Goal: Answer question/provide support: Answer question/provide support

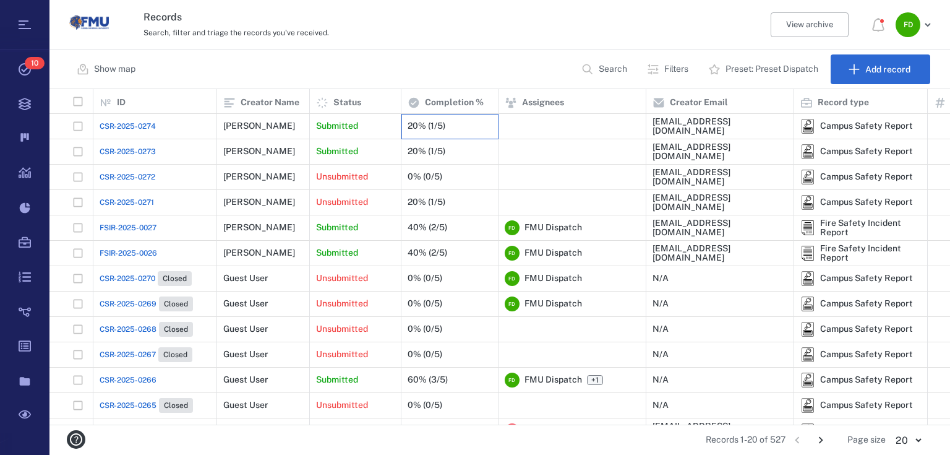
click at [443, 127] on div "20% (1/5)" at bounding box center [427, 125] width 38 height 9
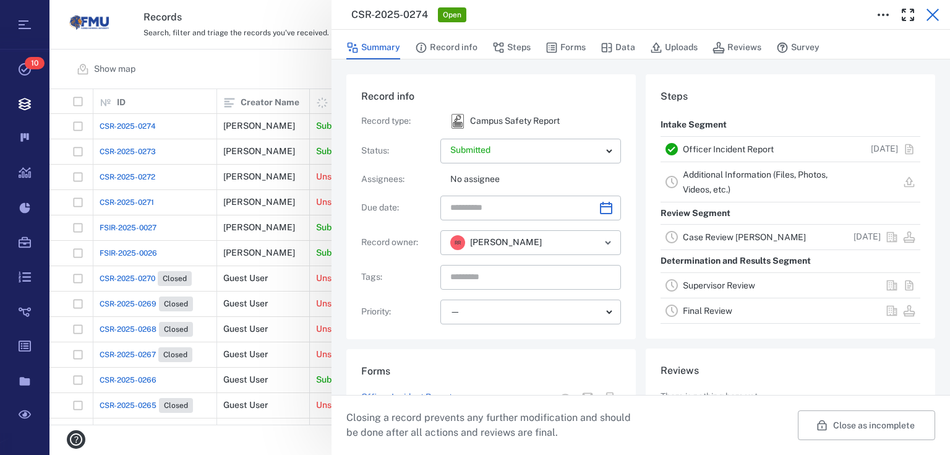
click at [935, 15] on icon "button" at bounding box center [932, 14] width 15 height 15
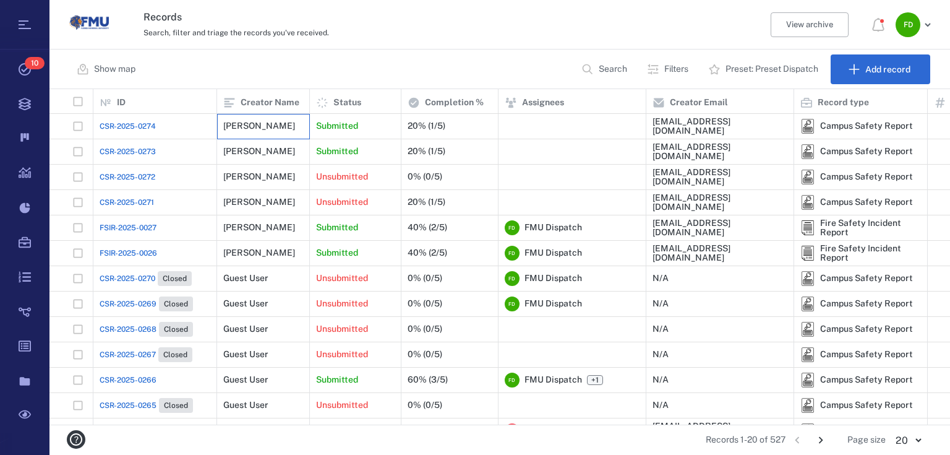
click at [266, 129] on div "[PERSON_NAME]" at bounding box center [259, 125] width 72 height 9
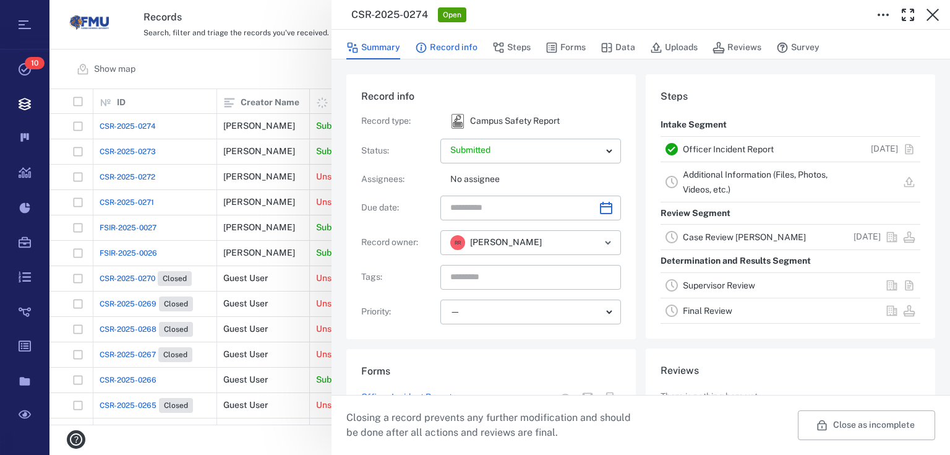
click at [437, 52] on button "Record info" at bounding box center [446, 48] width 62 height 24
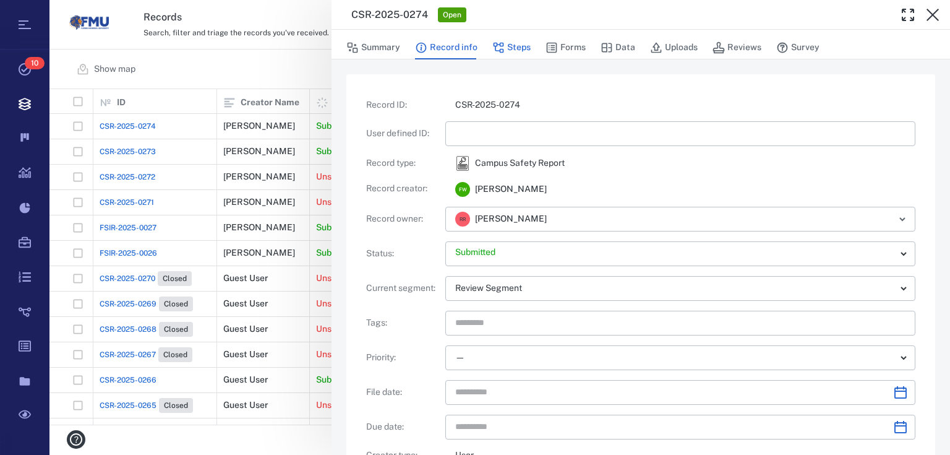
click at [512, 46] on button "Steps" at bounding box center [511, 48] width 38 height 24
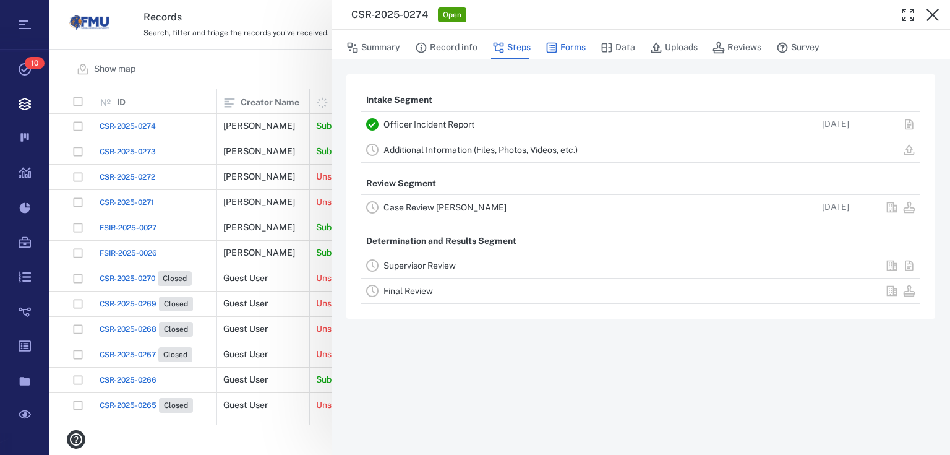
click at [578, 49] on button "Forms" at bounding box center [565, 48] width 40 height 24
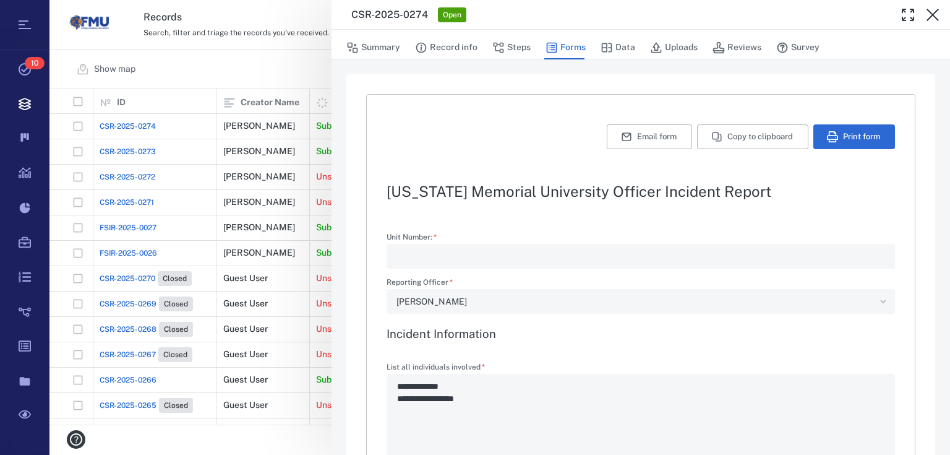
type textarea "*"
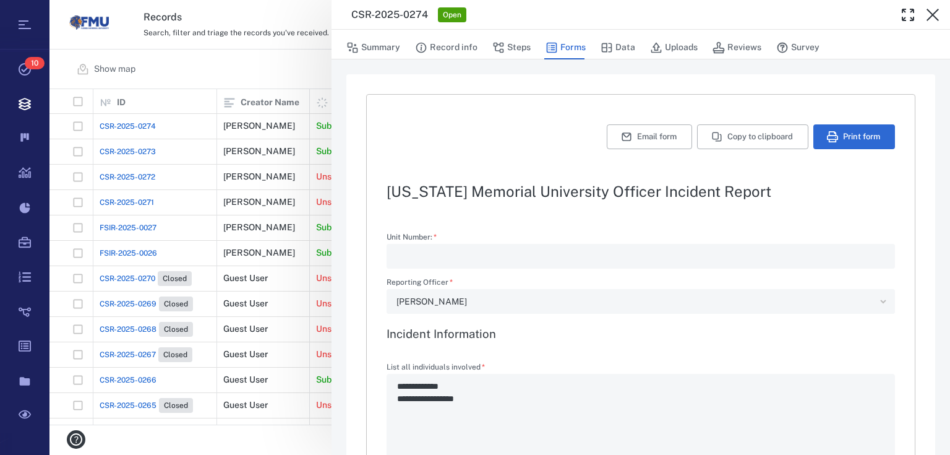
type textarea "*"
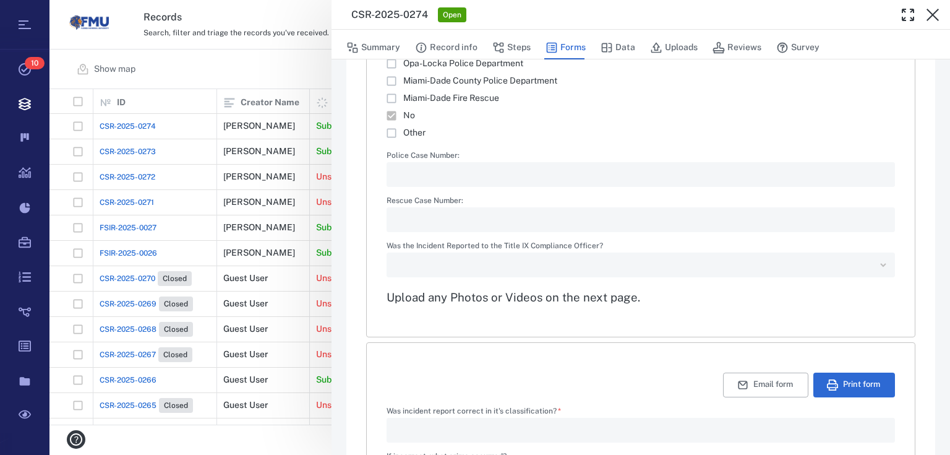
scroll to position [1600, 0]
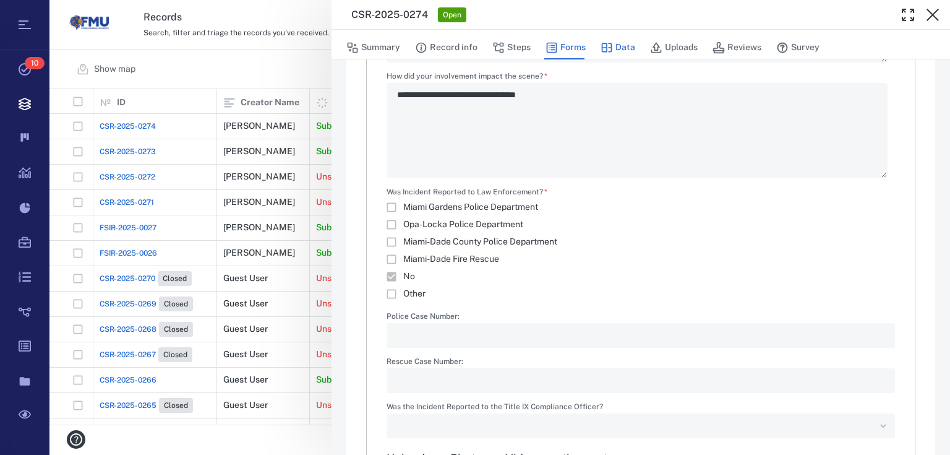
click at [626, 47] on button "Data" at bounding box center [617, 48] width 35 height 24
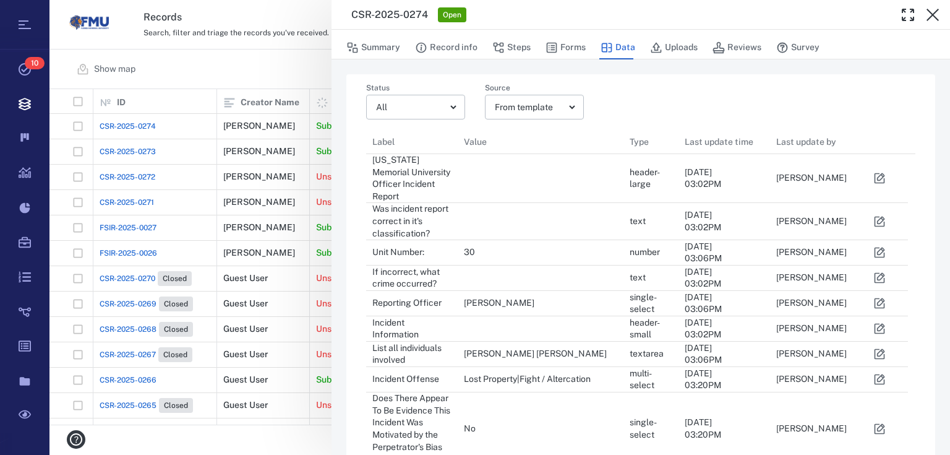
scroll to position [986, 534]
click at [679, 48] on button "Uploads" at bounding box center [674, 48] width 48 height 24
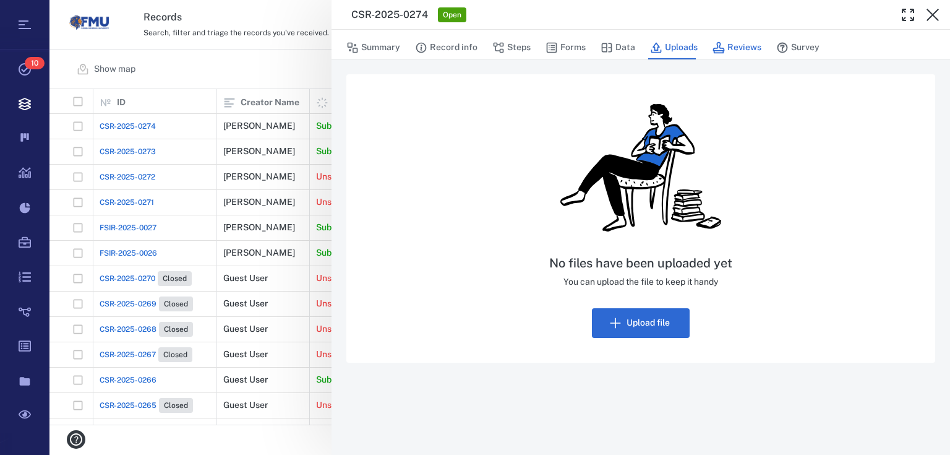
click at [719, 41] on icon "button" at bounding box center [718, 47] width 12 height 12
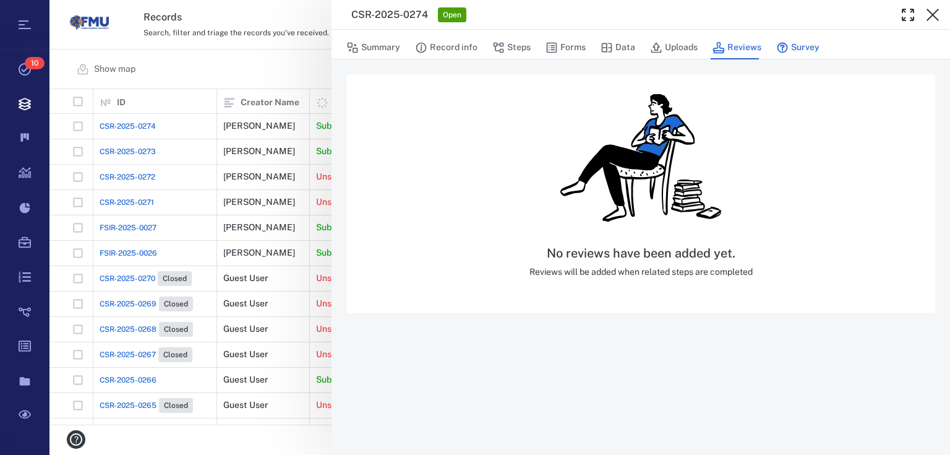
click at [788, 48] on button "Survey" at bounding box center [797, 48] width 43 height 24
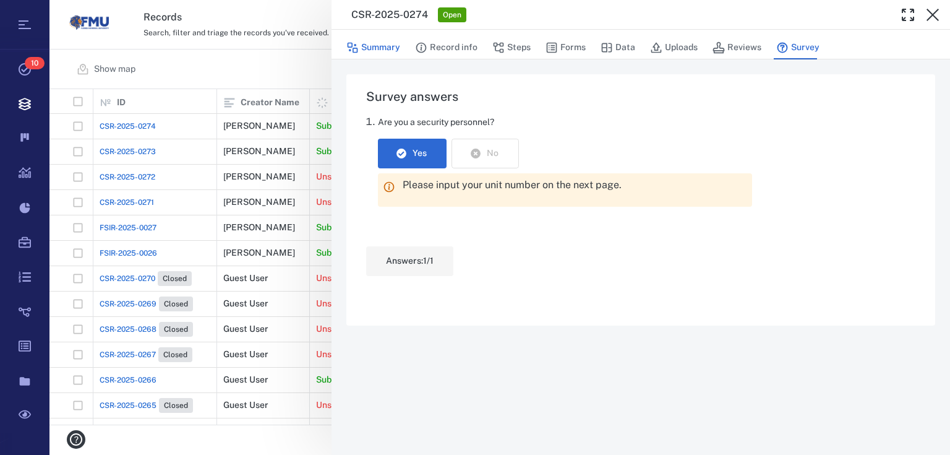
click at [387, 48] on button "Summary" at bounding box center [373, 48] width 54 height 24
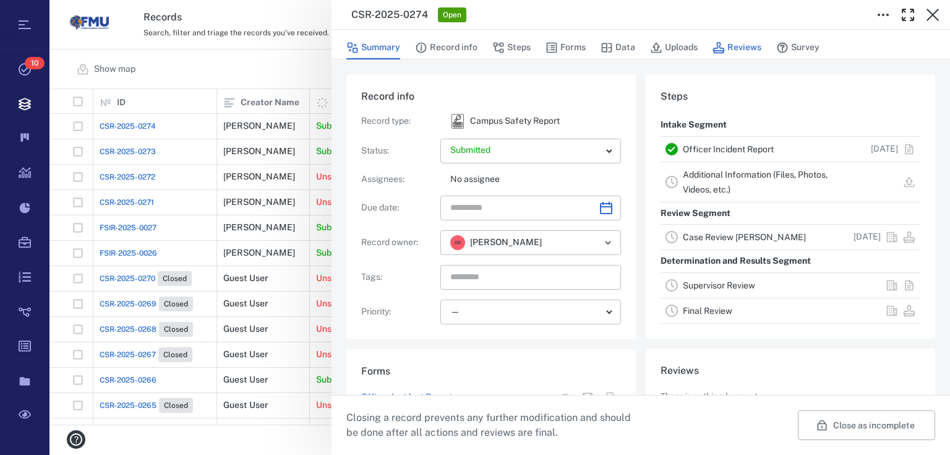
click at [750, 50] on button "Reviews" at bounding box center [736, 48] width 49 height 24
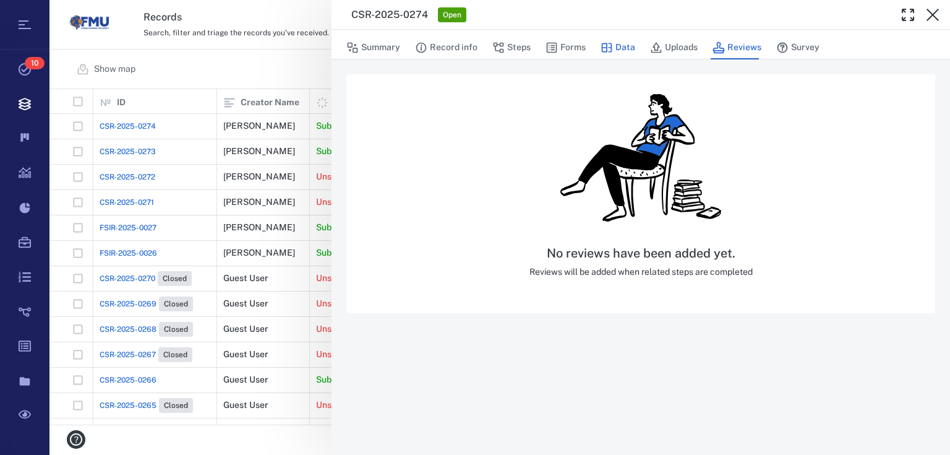
click at [605, 56] on button "Data" at bounding box center [617, 48] width 35 height 24
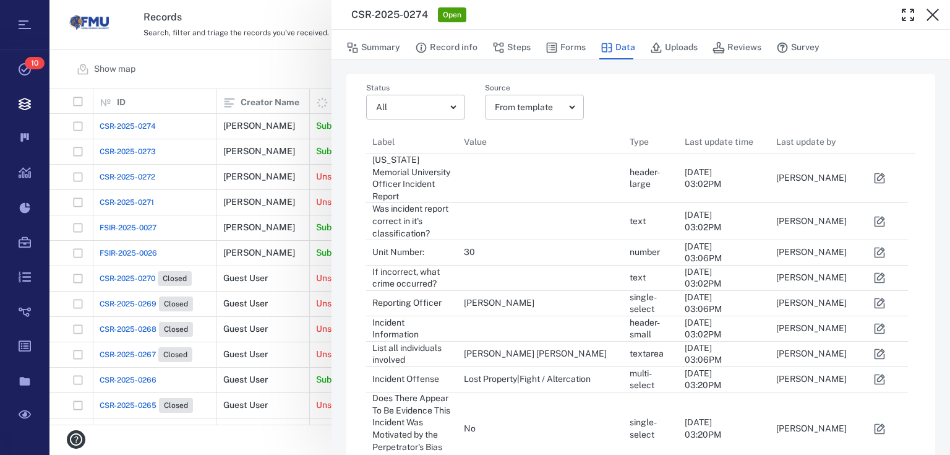
scroll to position [986, 534]
click at [448, 45] on button "Record info" at bounding box center [446, 48] width 62 height 24
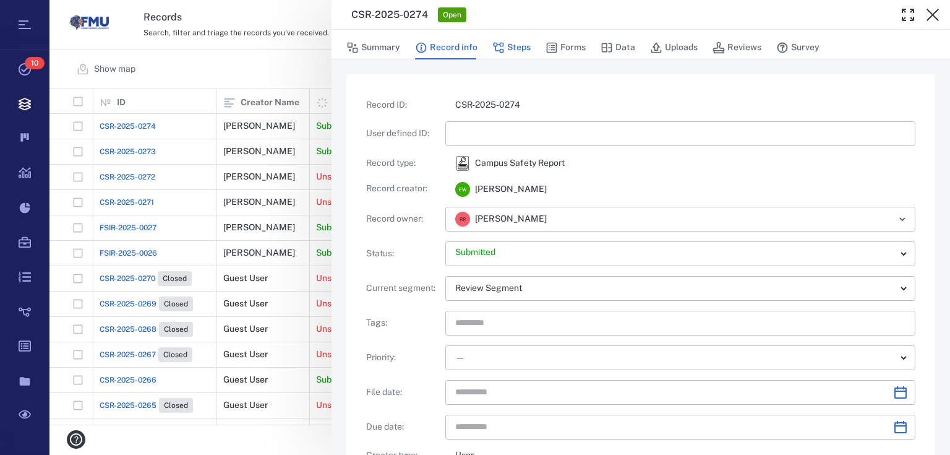
click at [515, 40] on button "Steps" at bounding box center [511, 48] width 38 height 24
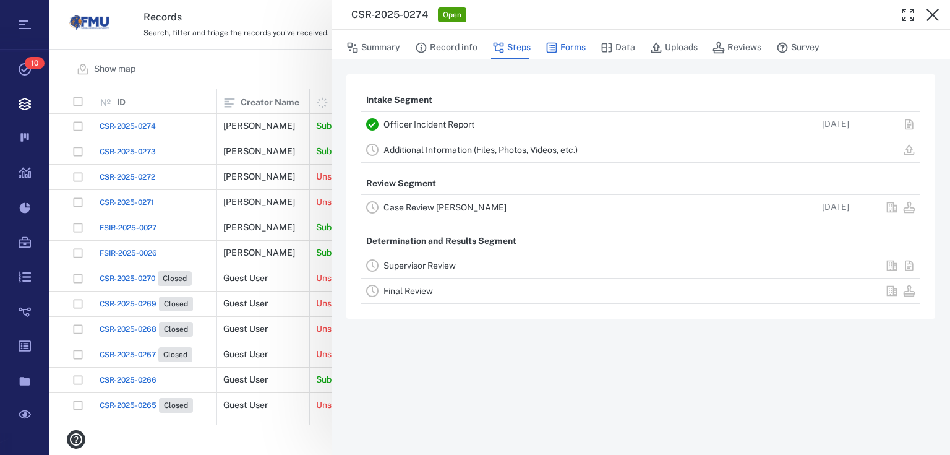
click at [559, 45] on button "Forms" at bounding box center [565, 48] width 40 height 24
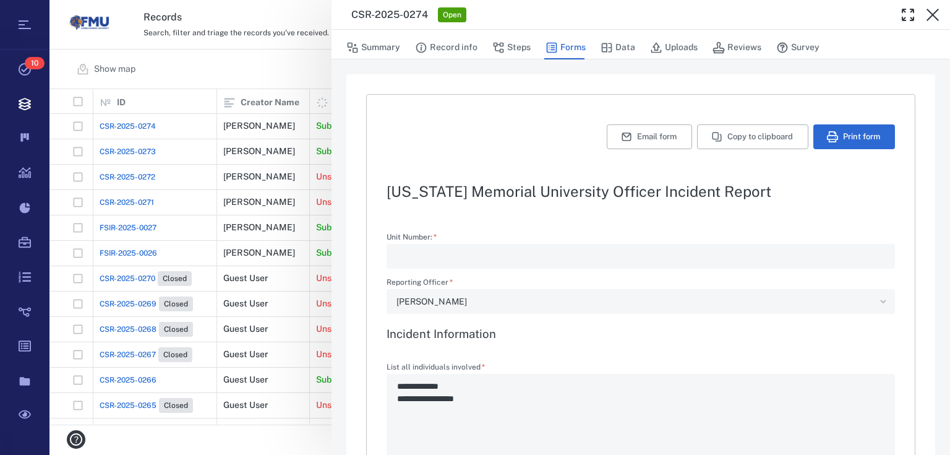
type textarea "*"
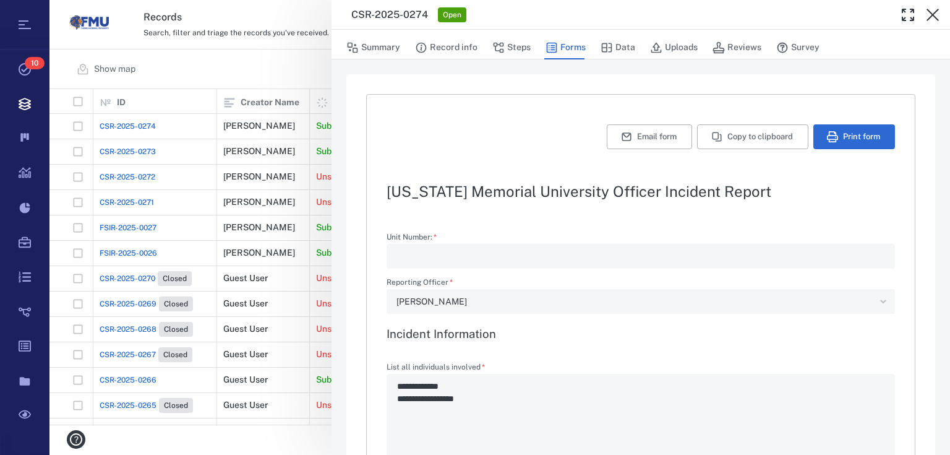
type textarea "*"
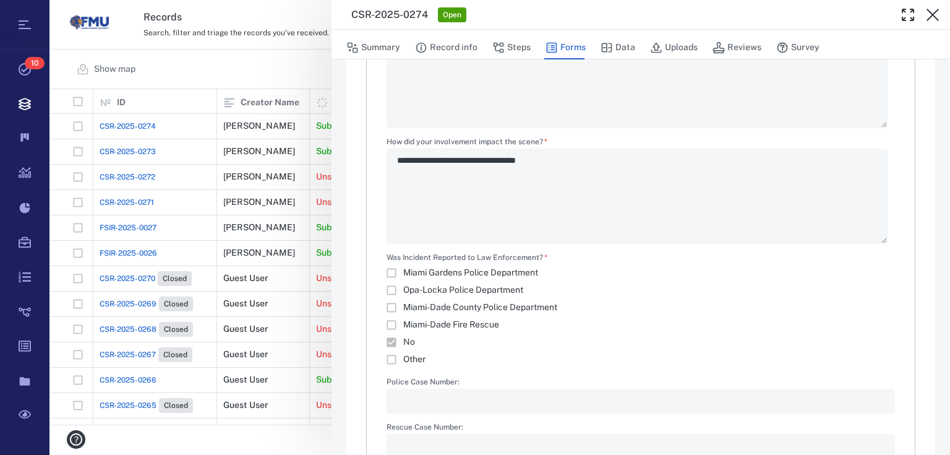
scroll to position [1633, 0]
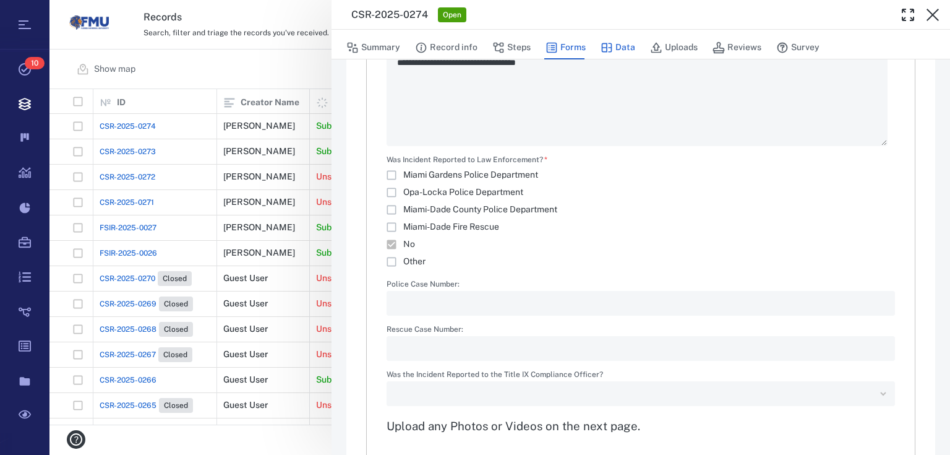
click at [621, 48] on button "Data" at bounding box center [617, 48] width 35 height 24
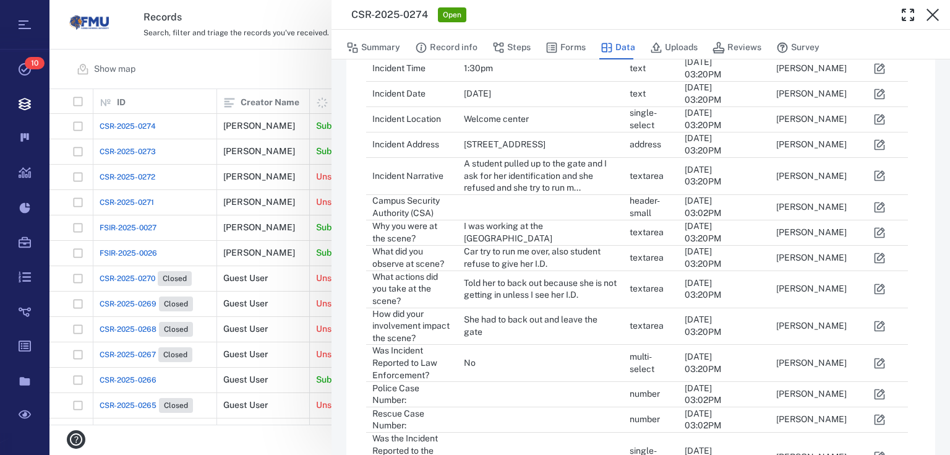
scroll to position [688, 0]
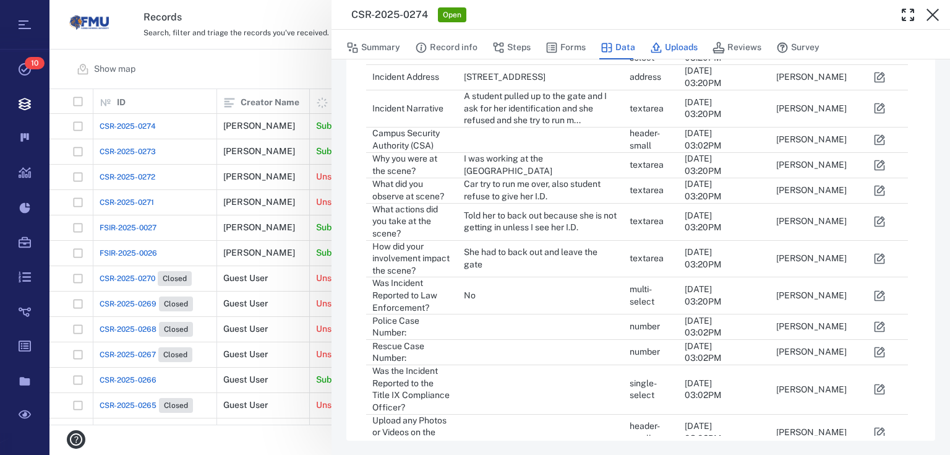
click at [680, 45] on button "Uploads" at bounding box center [674, 48] width 48 height 24
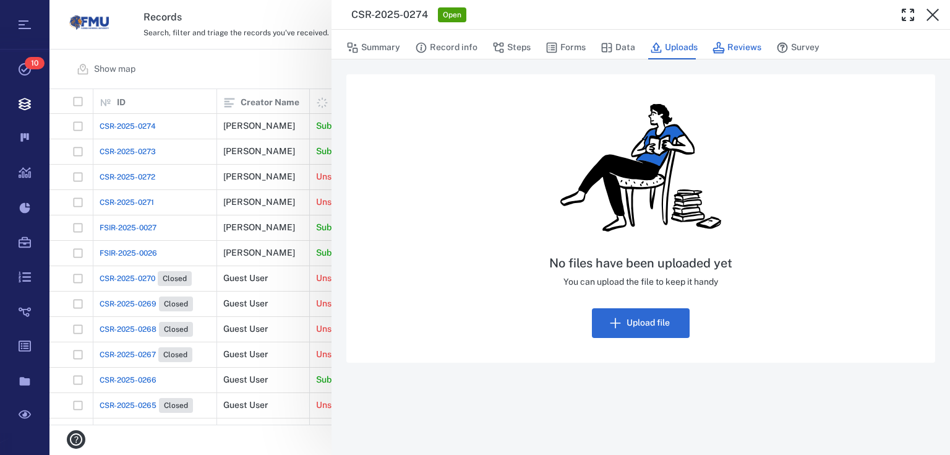
click at [737, 42] on button "Reviews" at bounding box center [736, 48] width 49 height 24
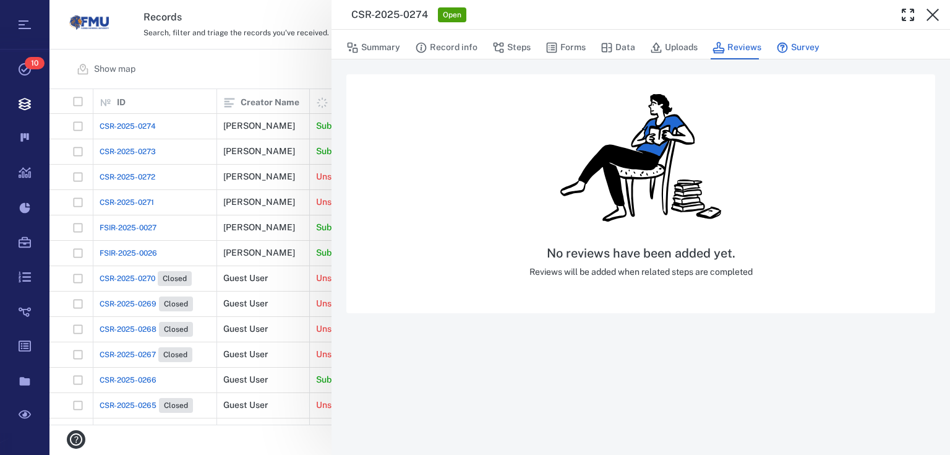
click at [788, 43] on button "Survey" at bounding box center [797, 48] width 43 height 24
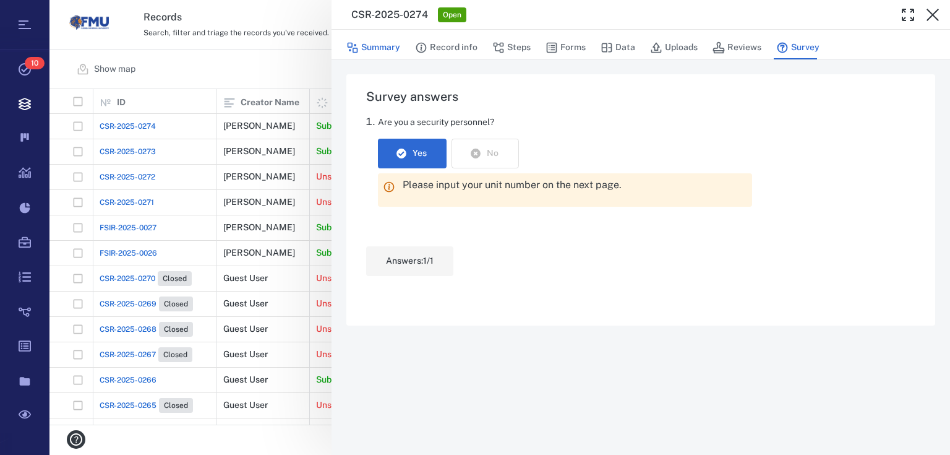
drag, startPoint x: 372, startPoint y: 42, endPoint x: 359, endPoint y: 56, distance: 19.7
click at [372, 43] on button "Summary" at bounding box center [373, 48] width 54 height 24
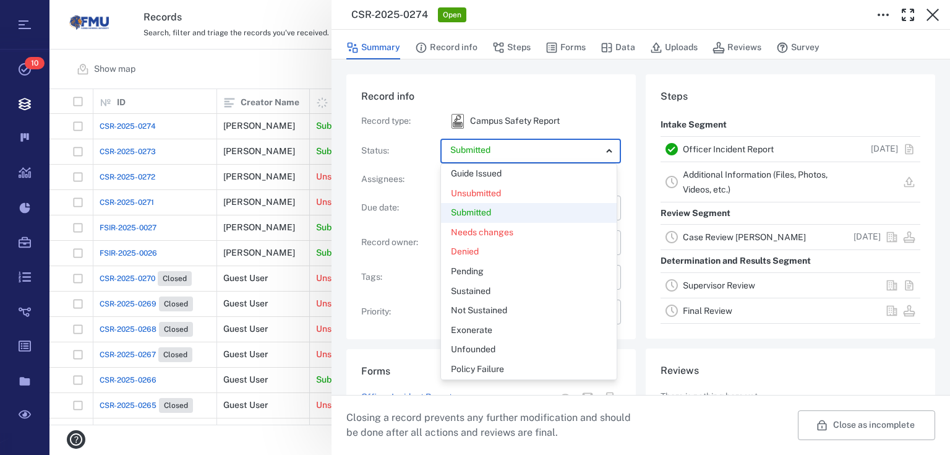
click at [554, 150] on body "Tasks 10 Records Boards Dashboard Reports Record types Guide steps Rules Form b…" at bounding box center [475, 227] width 950 height 455
click at [552, 151] on div at bounding box center [475, 227] width 950 height 455
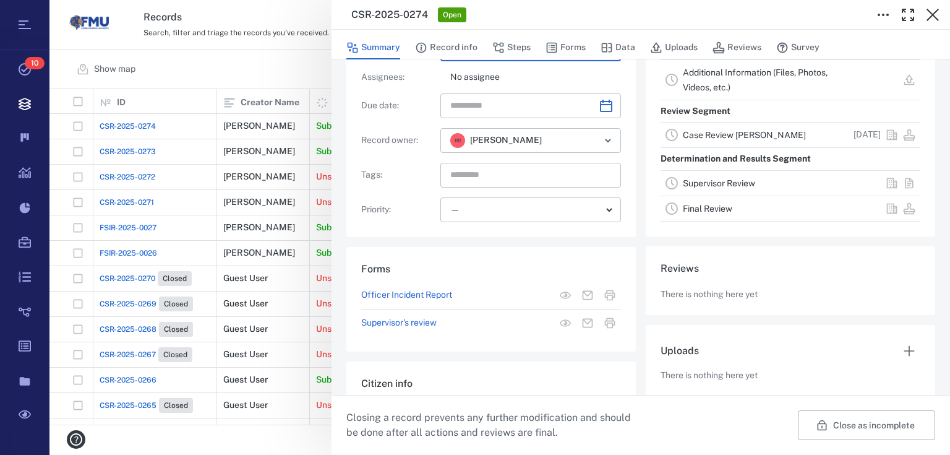
scroll to position [23, 0]
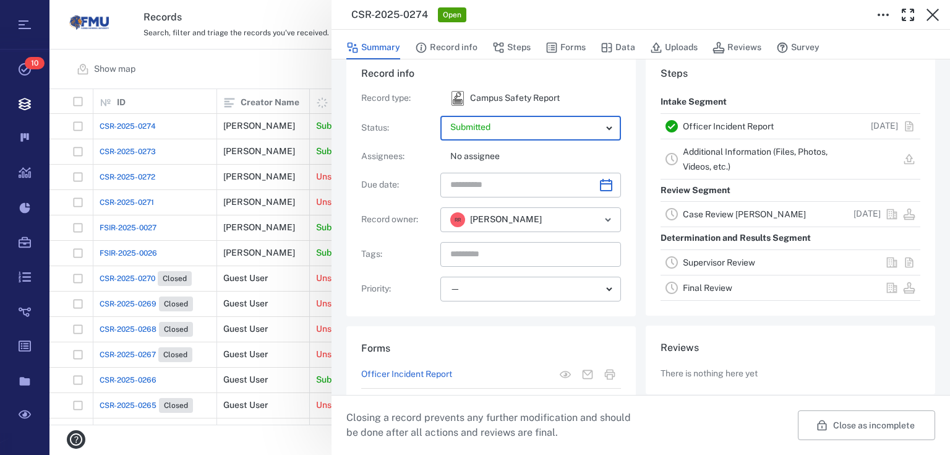
click at [709, 215] on link "Case Review [PERSON_NAME]" at bounding box center [744, 214] width 123 height 10
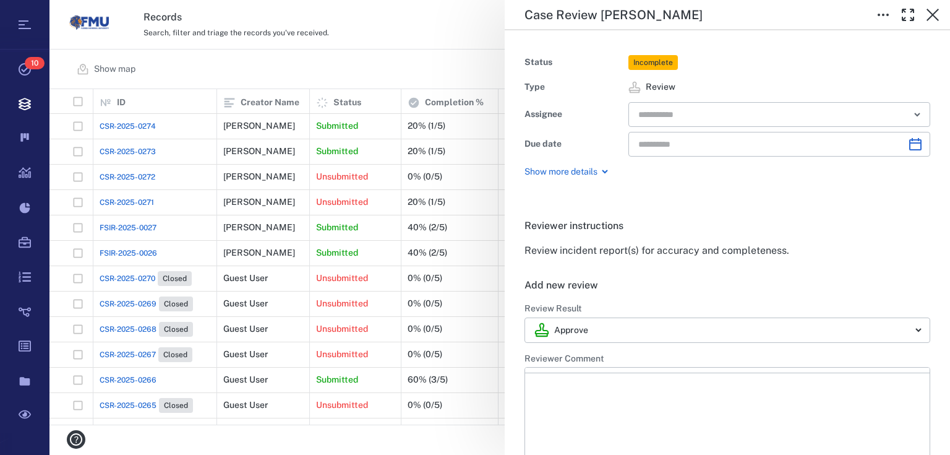
type input "**********"
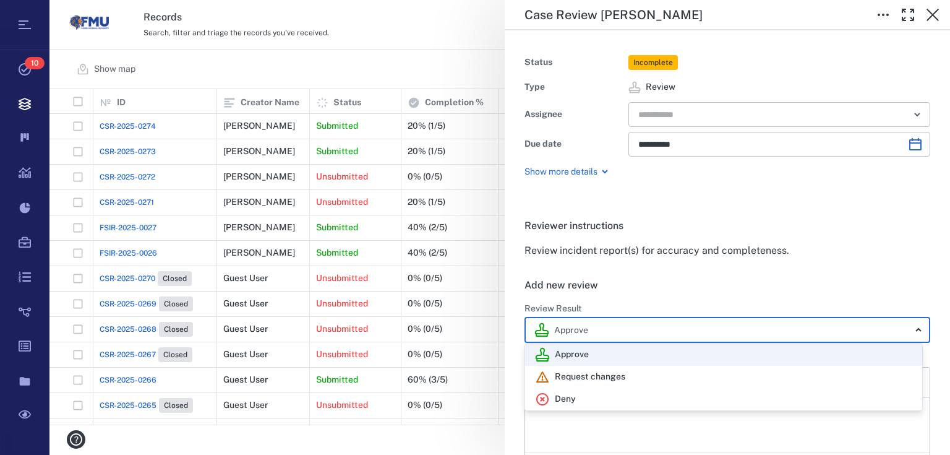
click at [824, 334] on body "Tasks 10 Records Boards Dashboard Reports Record types Guide steps Rules Form b…" at bounding box center [475, 227] width 950 height 455
click at [824, 334] on div at bounding box center [475, 227] width 950 height 455
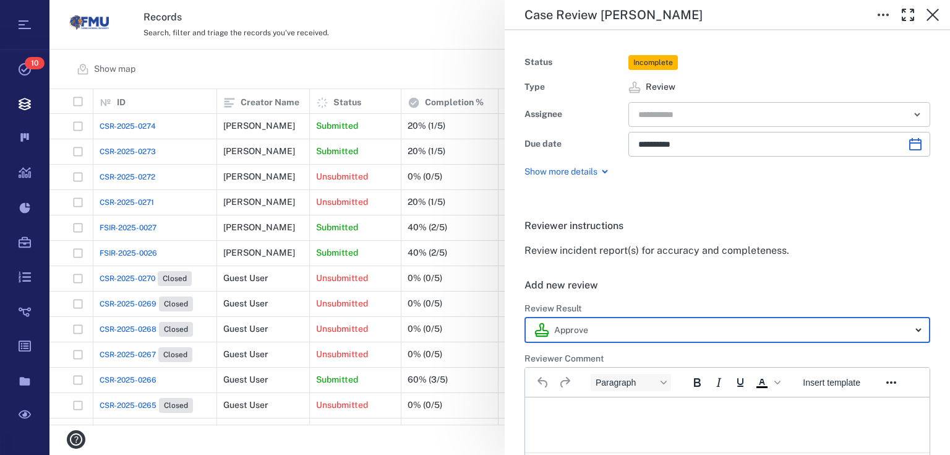
click at [910, 119] on icon "Open" at bounding box center [917, 114] width 15 height 15
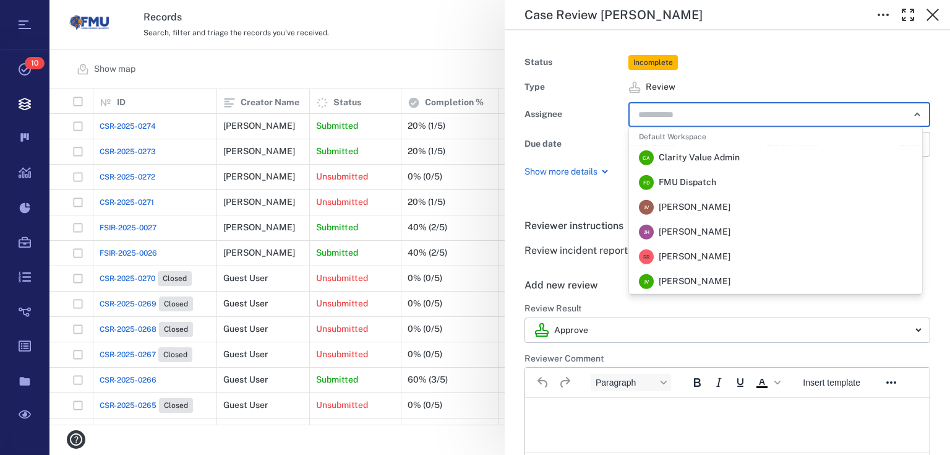
click at [680, 180] on span "FMU Dispatch" at bounding box center [688, 182] width 58 height 12
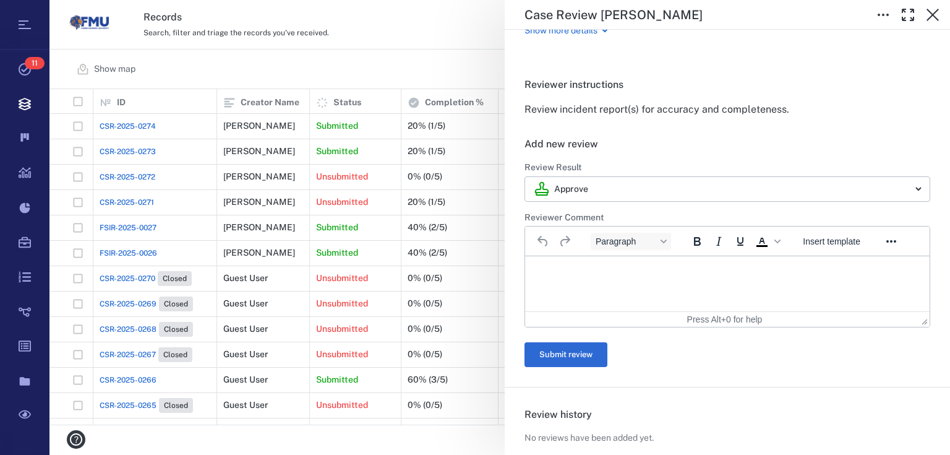
scroll to position [99, 0]
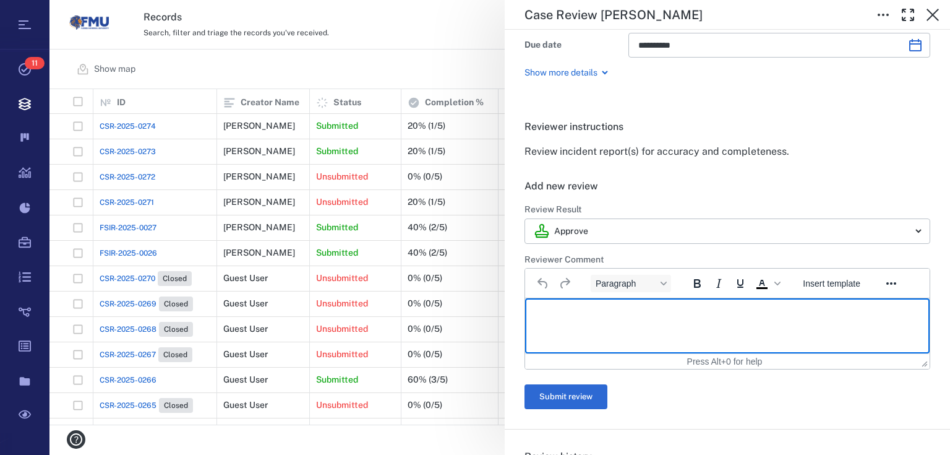
drag, startPoint x: 552, startPoint y: 310, endPoint x: 558, endPoint y: 314, distance: 6.9
click at [554, 311] on p "Rich Text Area. Press ALT-0 for help." at bounding box center [727, 313] width 383 height 11
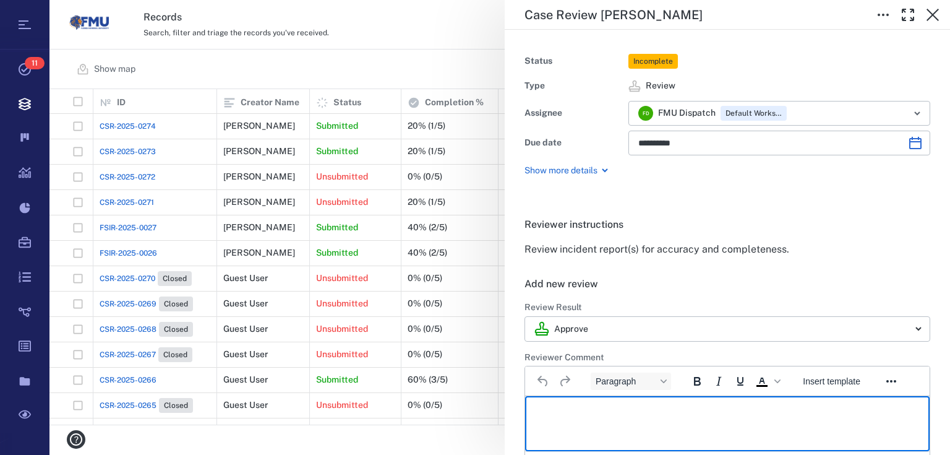
scroll to position [0, 0]
click at [913, 113] on icon "Open" at bounding box center [917, 114] width 15 height 15
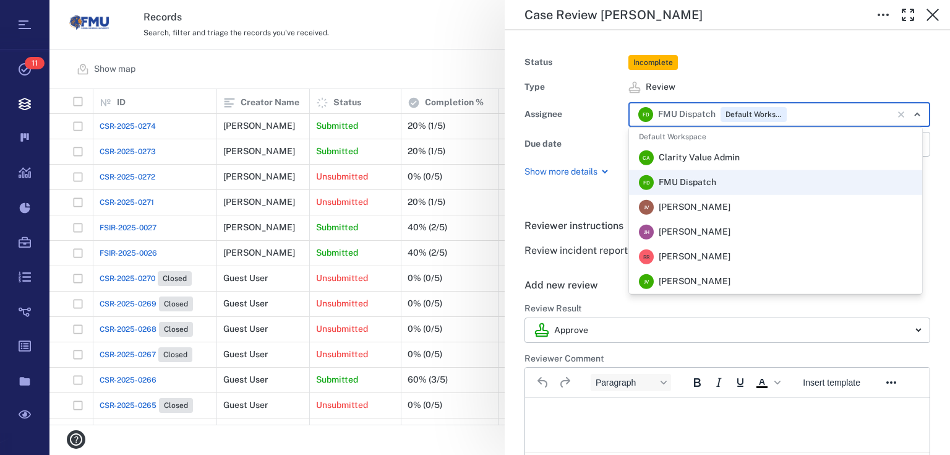
click at [751, 161] on li "C A Clarity Value Admin" at bounding box center [775, 157] width 293 height 25
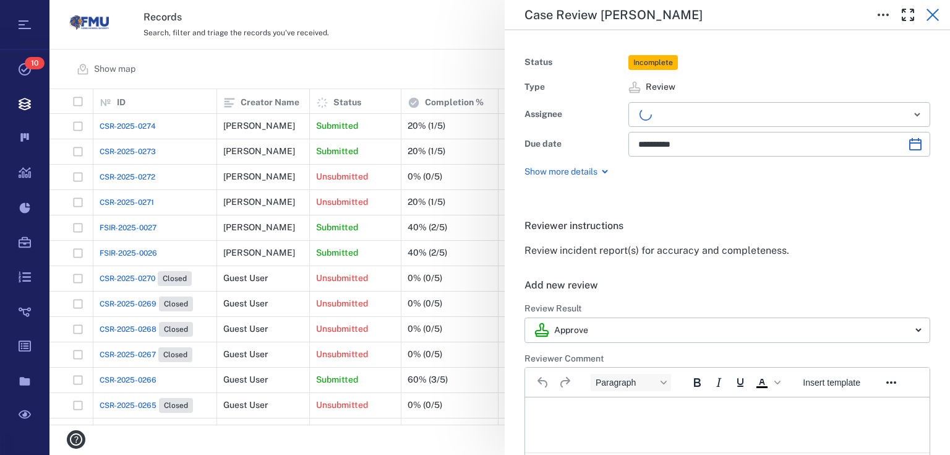
click at [936, 14] on icon "button" at bounding box center [932, 14] width 15 height 15
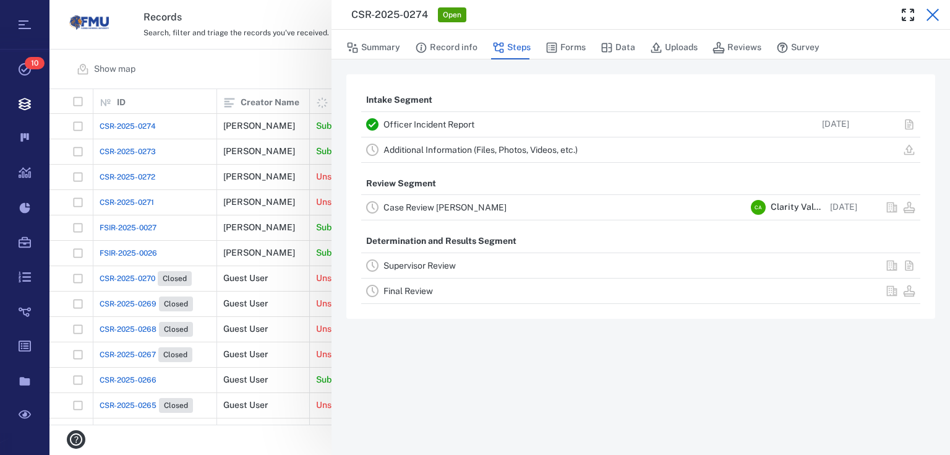
click at [930, 15] on icon "button" at bounding box center [932, 14] width 15 height 15
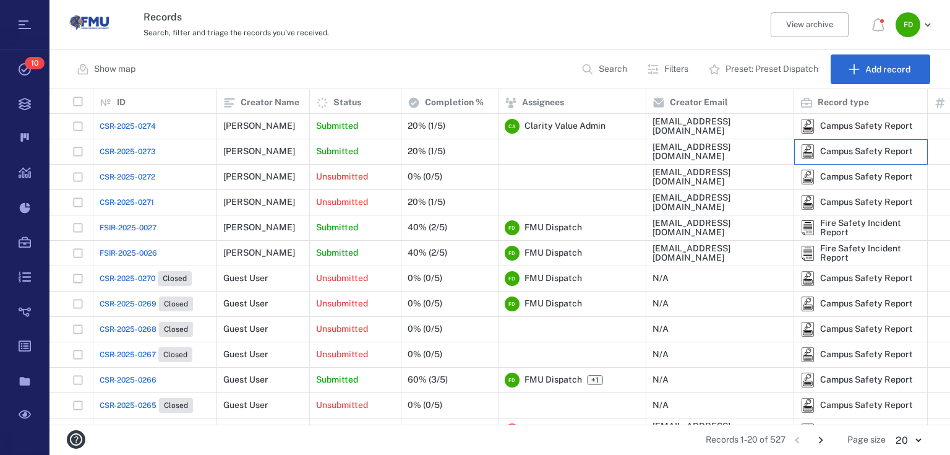
click at [871, 149] on div "Campus Safety Report" at bounding box center [866, 151] width 93 height 9
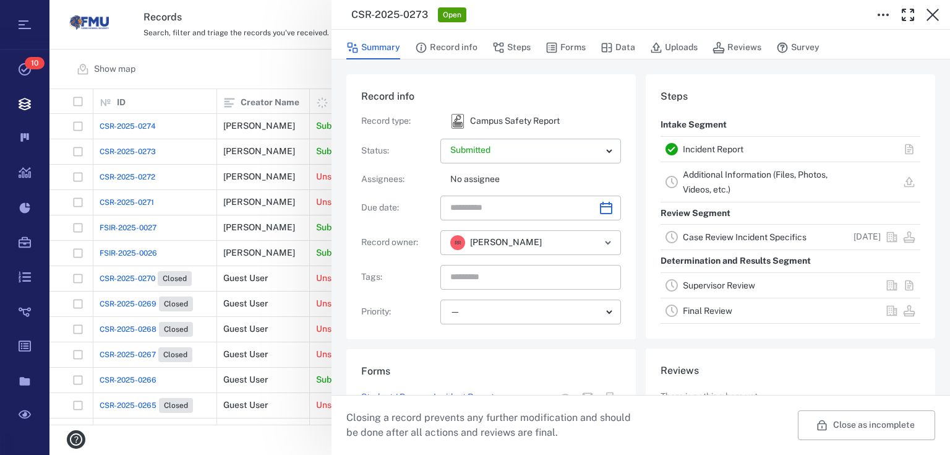
scroll to position [157, 0]
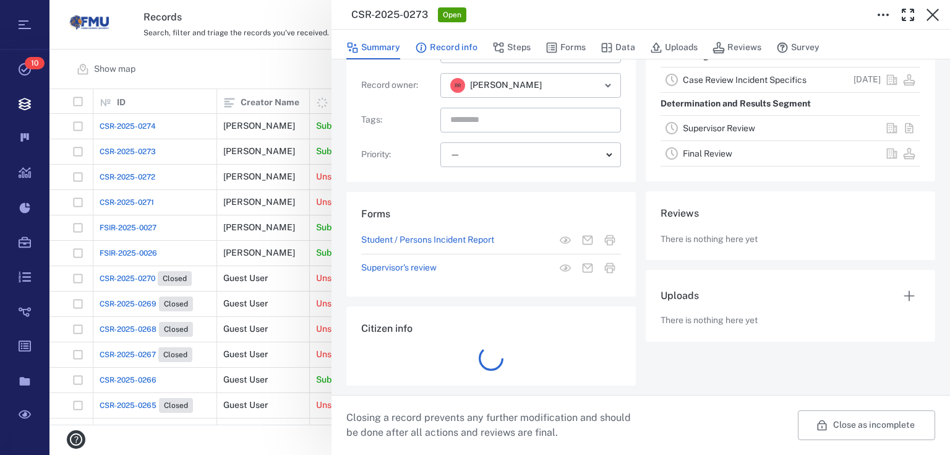
click at [457, 41] on button "Record info" at bounding box center [446, 48] width 62 height 24
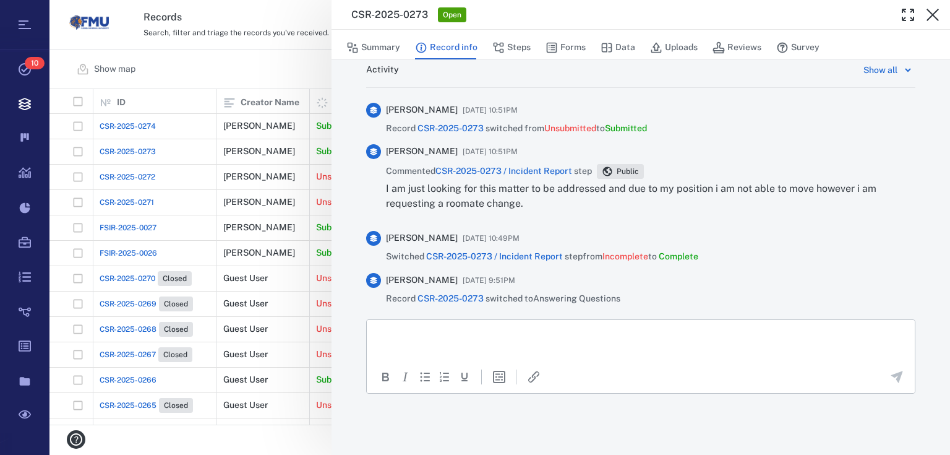
scroll to position [712, 0]
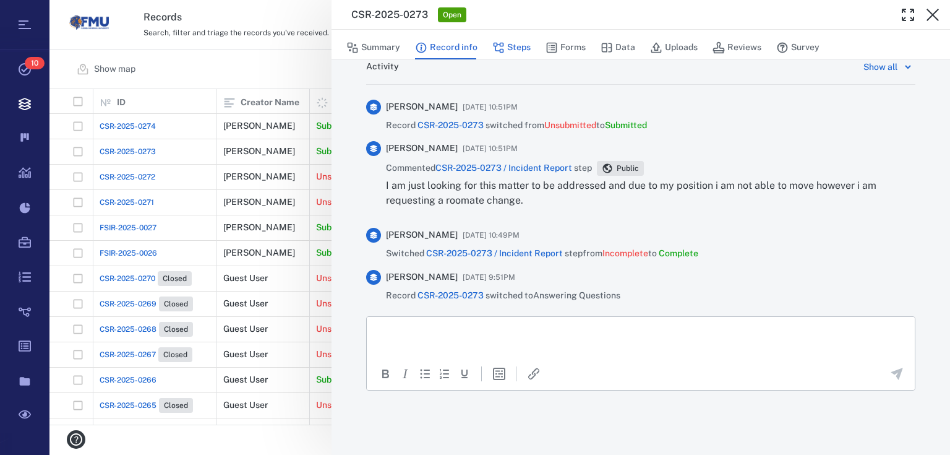
click at [515, 44] on button "Steps" at bounding box center [511, 48] width 38 height 24
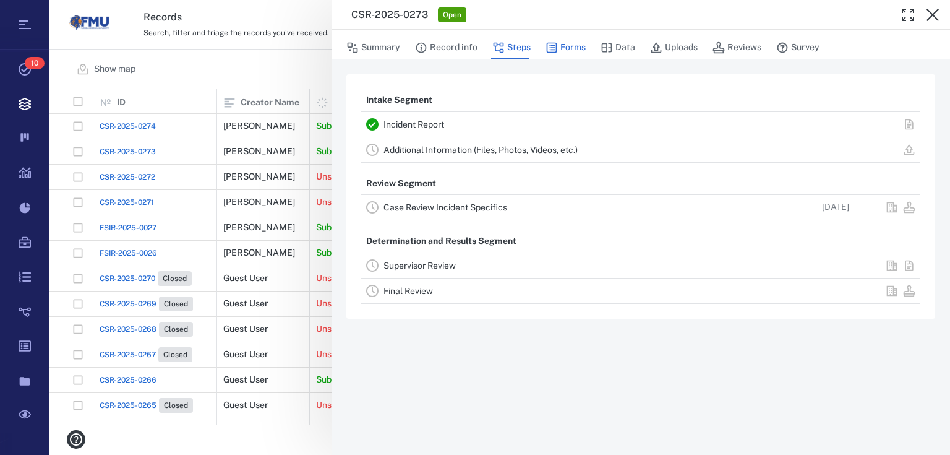
click at [578, 41] on button "Forms" at bounding box center [565, 48] width 40 height 24
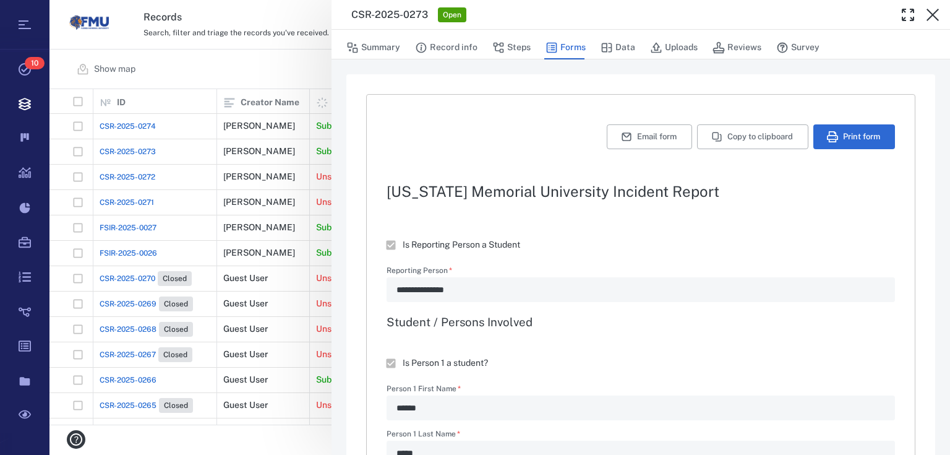
type textarea "*"
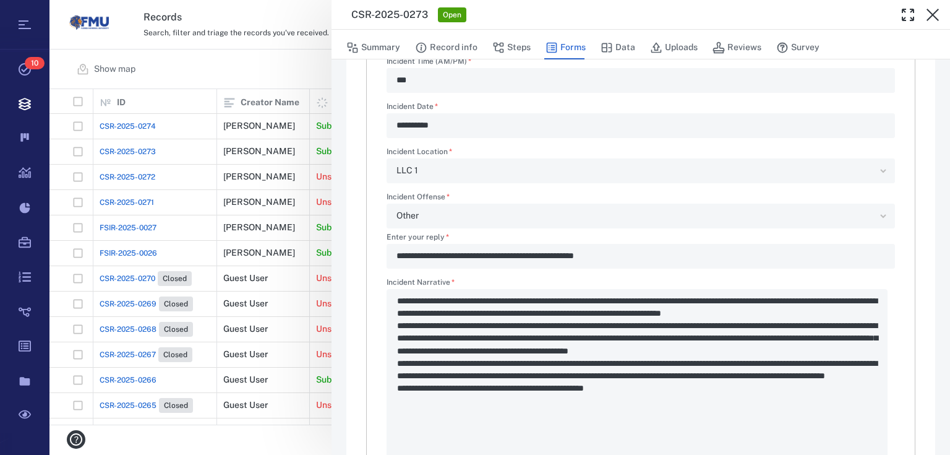
scroll to position [1583, 0]
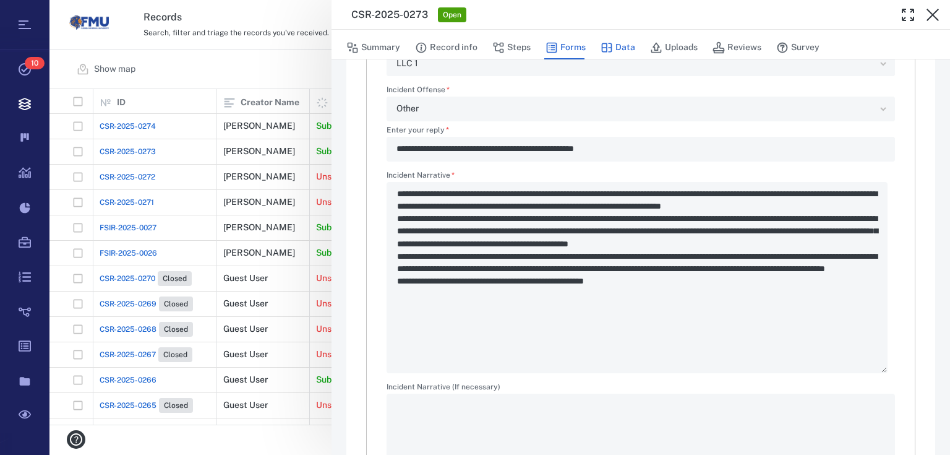
click at [623, 51] on button "Data" at bounding box center [617, 48] width 35 height 24
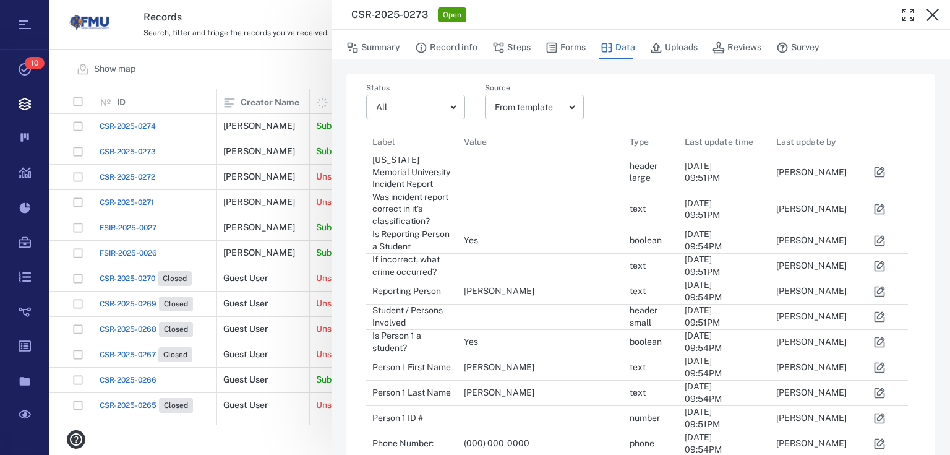
scroll to position [1056, 534]
click at [693, 38] on button "Uploads" at bounding box center [674, 48] width 48 height 24
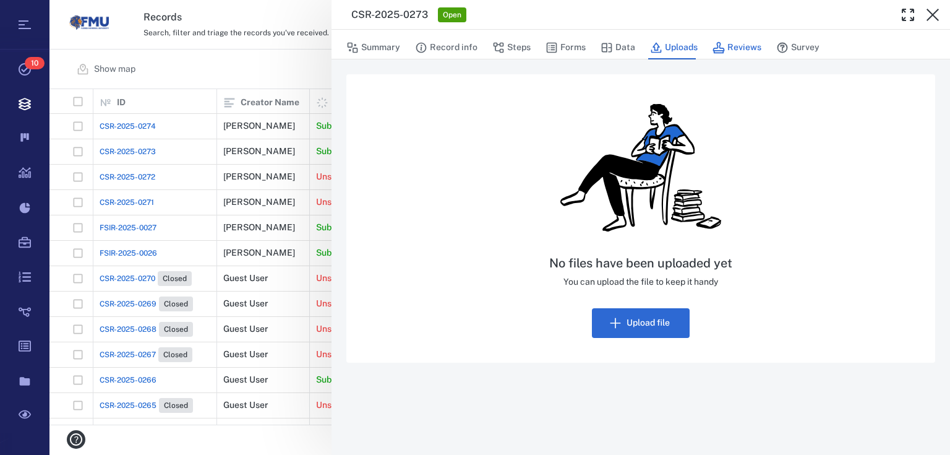
click at [741, 49] on button "Reviews" at bounding box center [736, 48] width 49 height 24
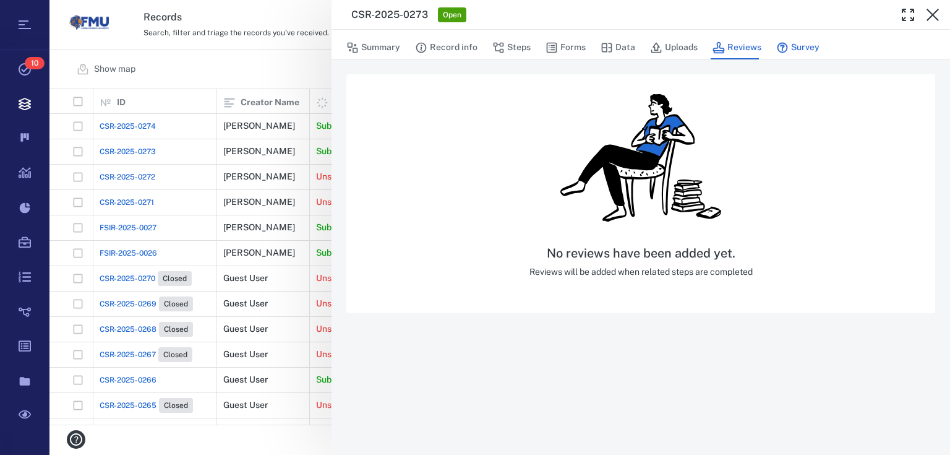
click at [801, 45] on button "Survey" at bounding box center [797, 48] width 43 height 24
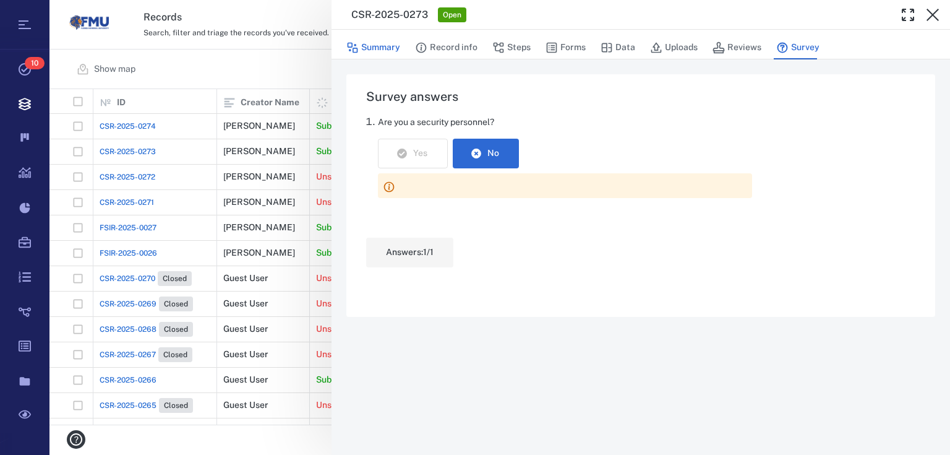
click at [364, 43] on button "Summary" at bounding box center [373, 48] width 54 height 24
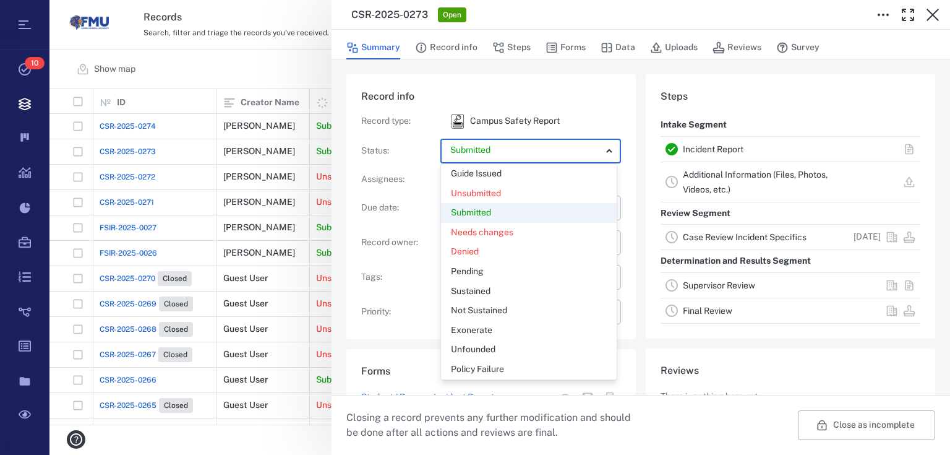
click at [594, 160] on body "Tasks 10 Records Boards Dashboard Reports Record types Guide steps Rules Form b…" at bounding box center [475, 227] width 950 height 455
click at [594, 160] on div at bounding box center [475, 227] width 950 height 455
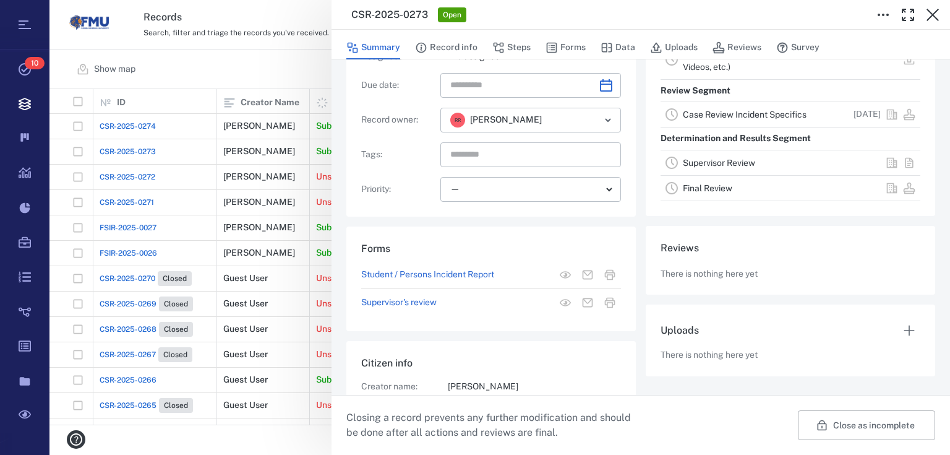
scroll to position [23, 0]
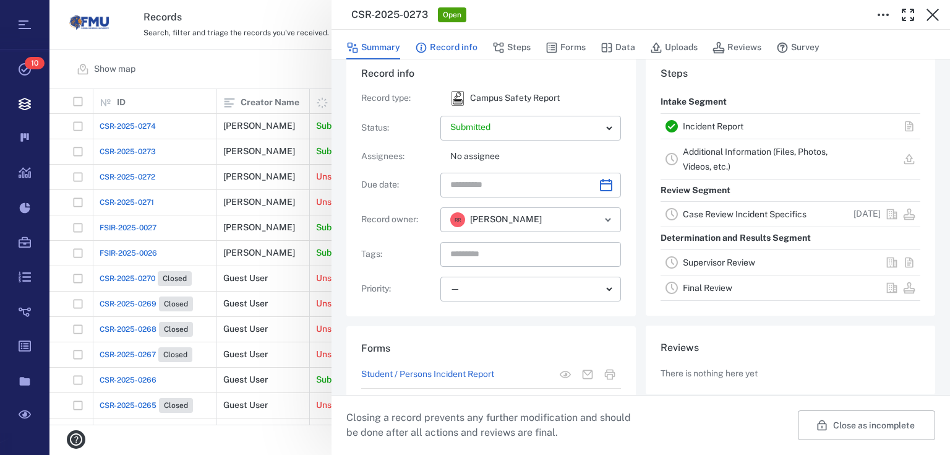
click at [468, 49] on button "Record info" at bounding box center [446, 48] width 62 height 24
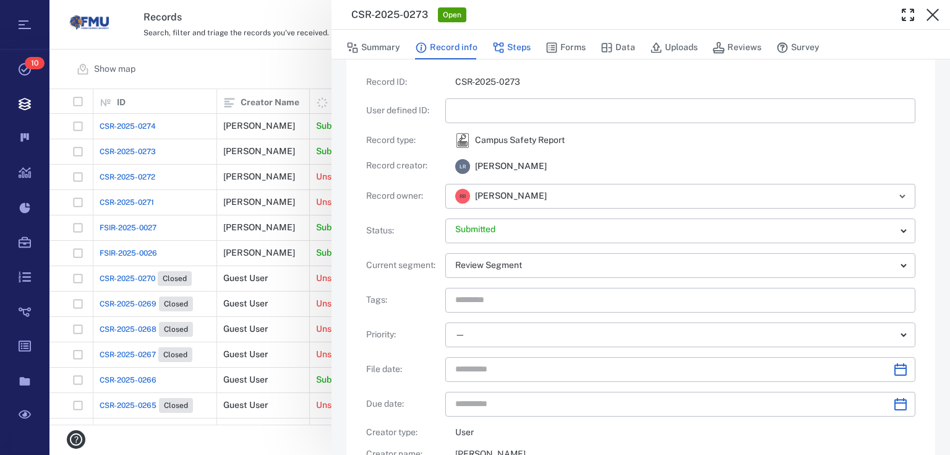
click at [508, 50] on button "Steps" at bounding box center [511, 48] width 38 height 24
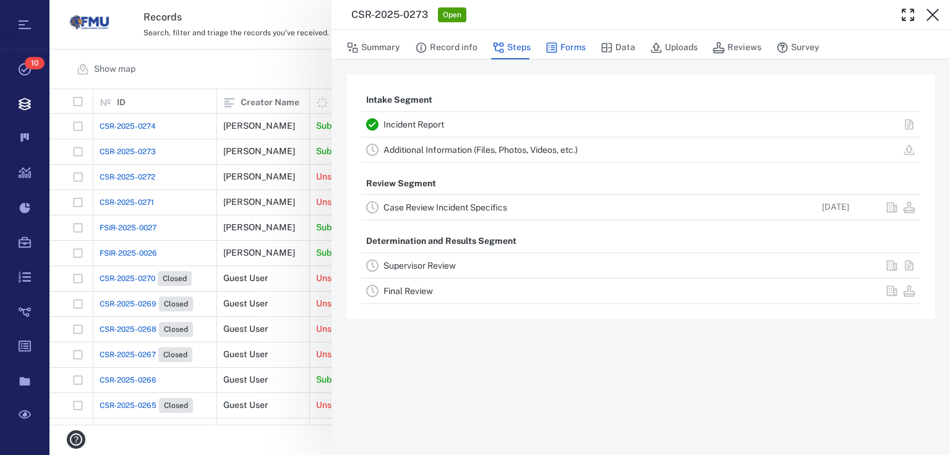
click at [569, 43] on button "Forms" at bounding box center [565, 48] width 40 height 24
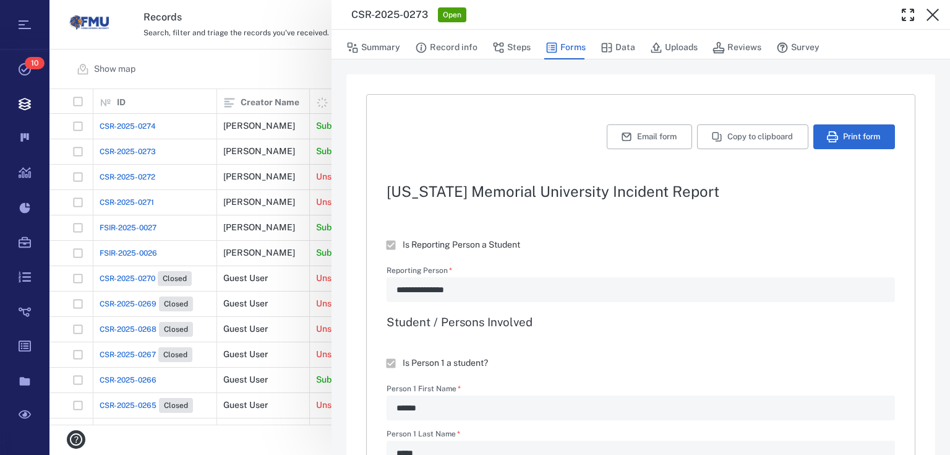
type textarea "*"
click at [614, 50] on button "Data" at bounding box center [617, 48] width 35 height 24
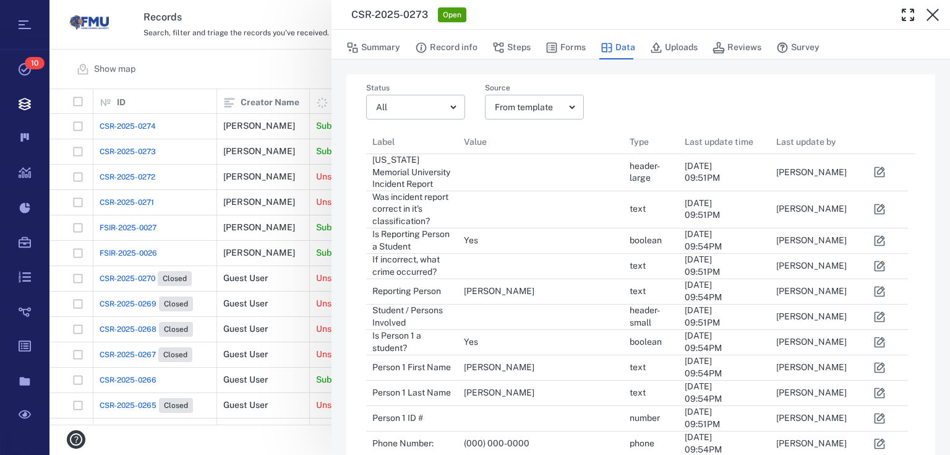
scroll to position [1056, 534]
click at [682, 43] on button "Uploads" at bounding box center [674, 48] width 48 height 24
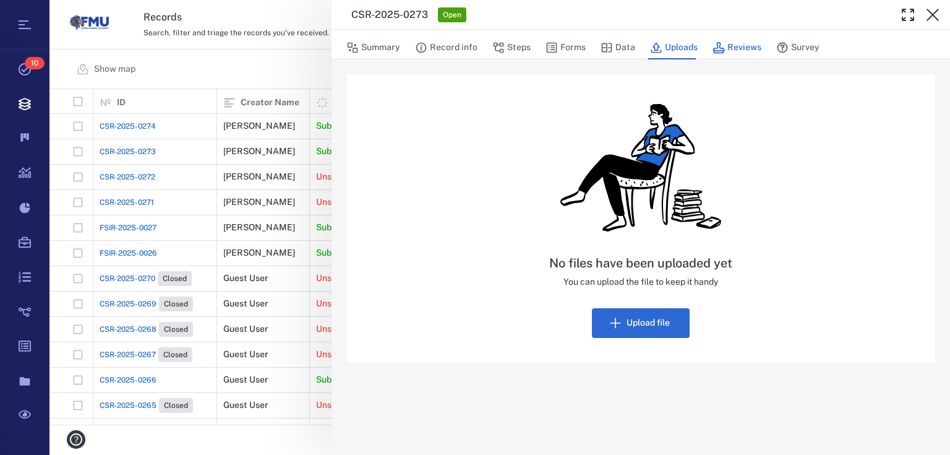
click at [719, 42] on icon "button" at bounding box center [718, 47] width 12 height 12
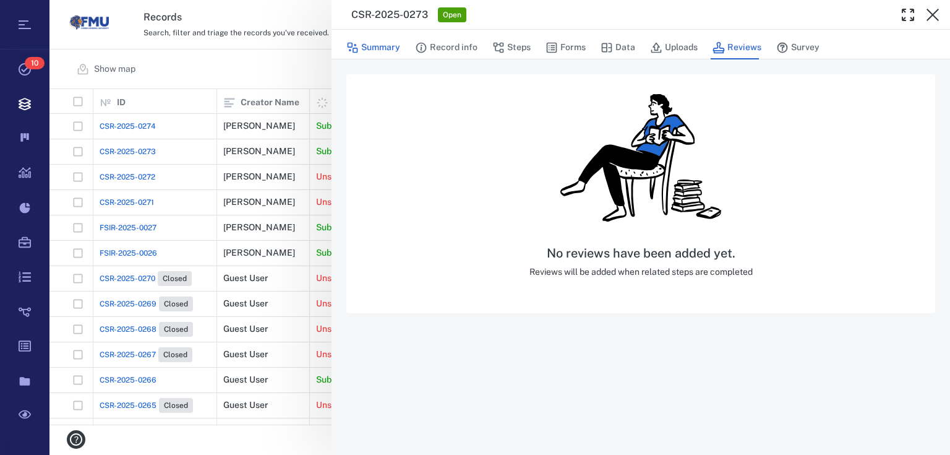
click at [393, 45] on button "Summary" at bounding box center [373, 48] width 54 height 24
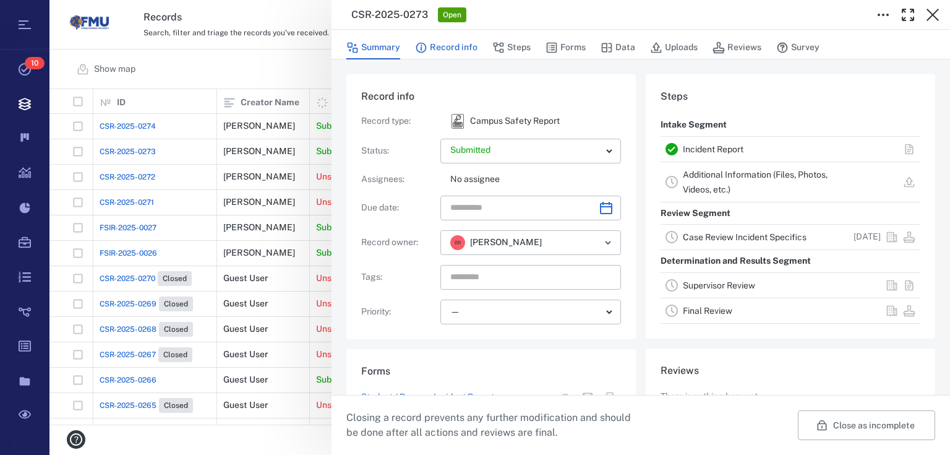
click at [448, 49] on button "Record info" at bounding box center [446, 48] width 62 height 24
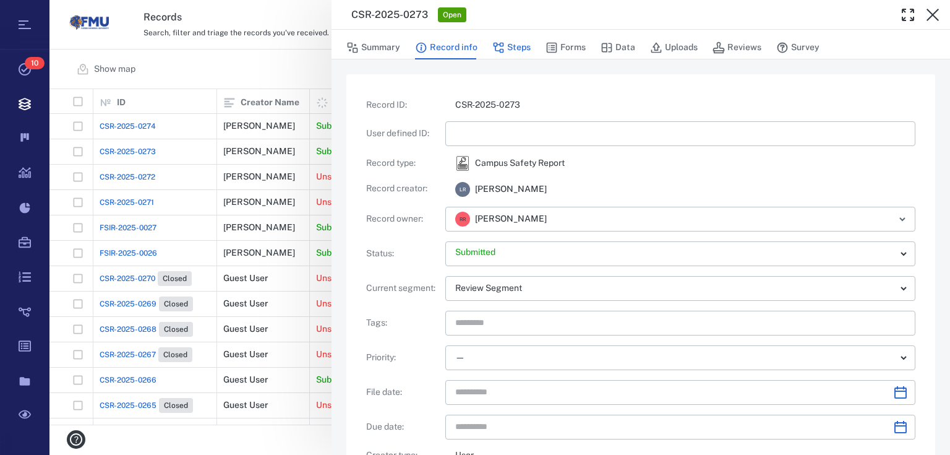
click at [499, 46] on icon "button" at bounding box center [499, 48] width 11 height 11
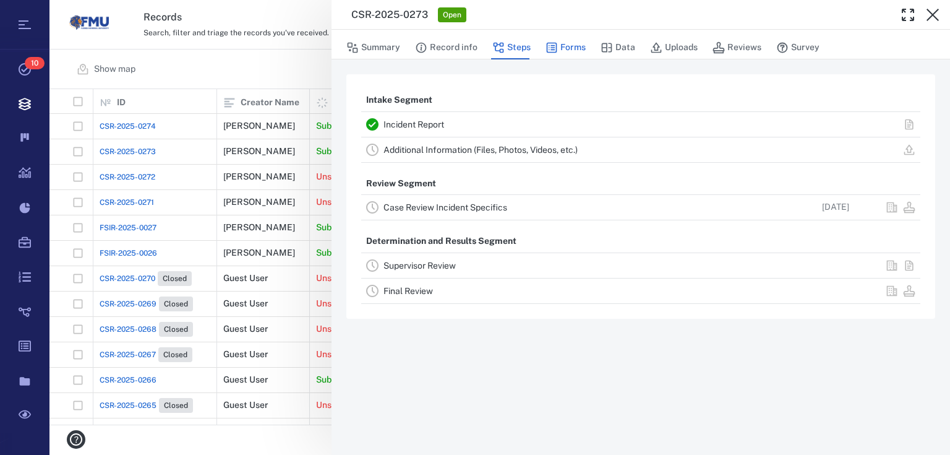
click at [563, 45] on button "Forms" at bounding box center [565, 48] width 40 height 24
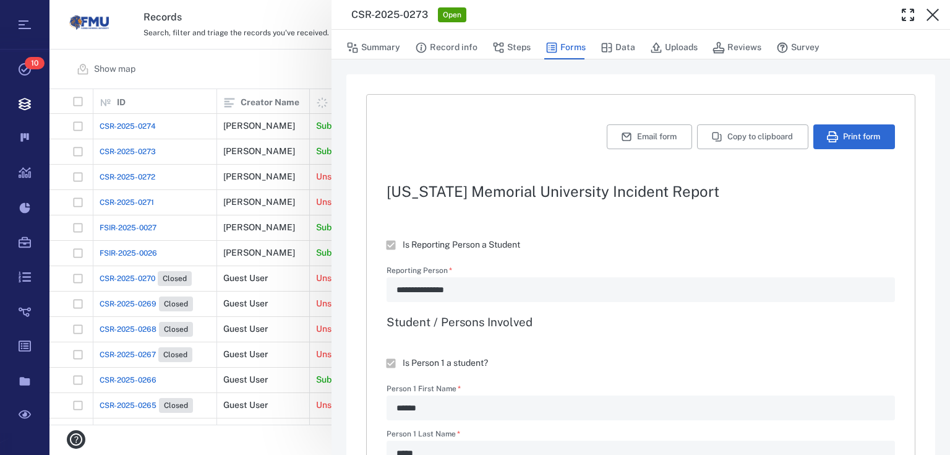
type textarea "*"
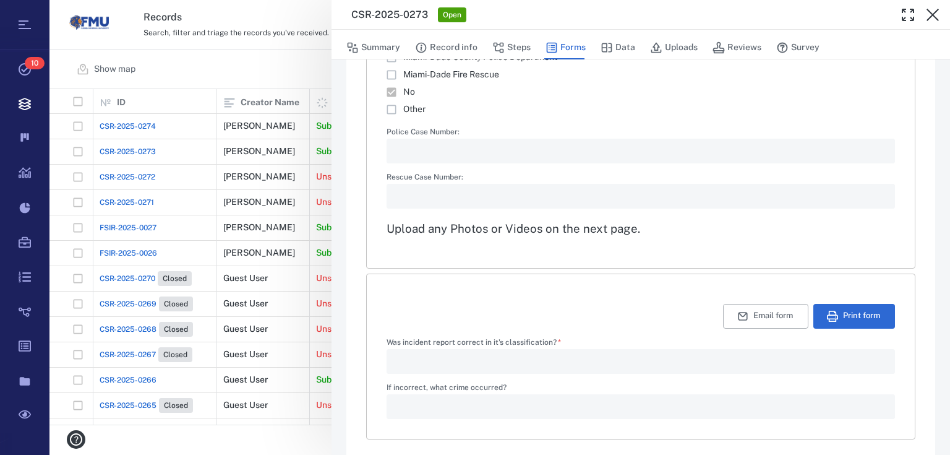
scroll to position [2096, 0]
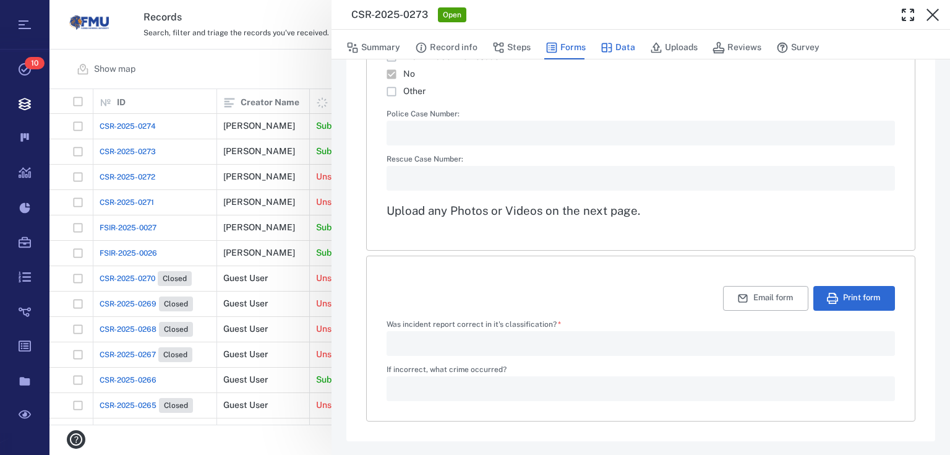
click at [605, 54] on button "Data" at bounding box center [617, 48] width 35 height 24
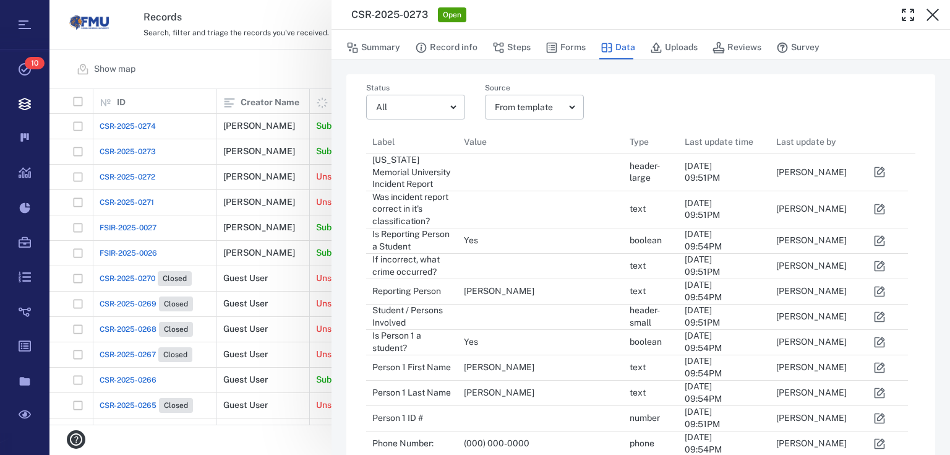
scroll to position [1056, 534]
click at [687, 49] on button "Uploads" at bounding box center [674, 48] width 48 height 24
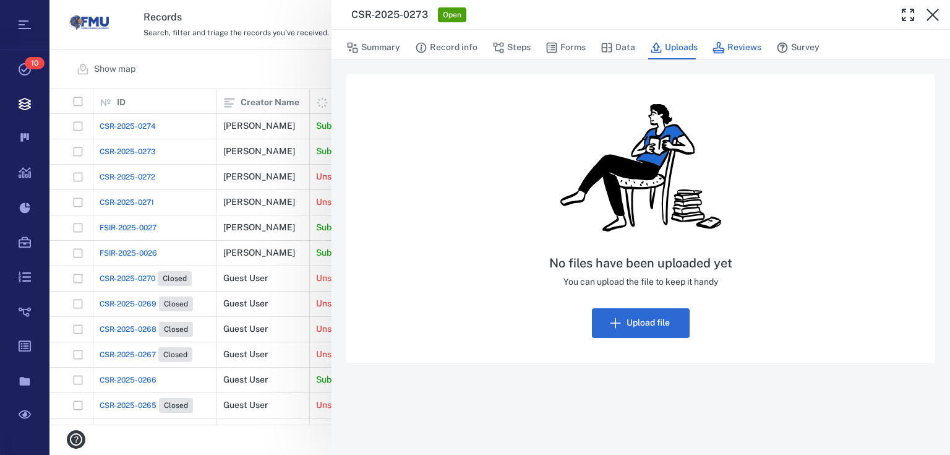
click at [740, 52] on button "Reviews" at bounding box center [736, 48] width 49 height 24
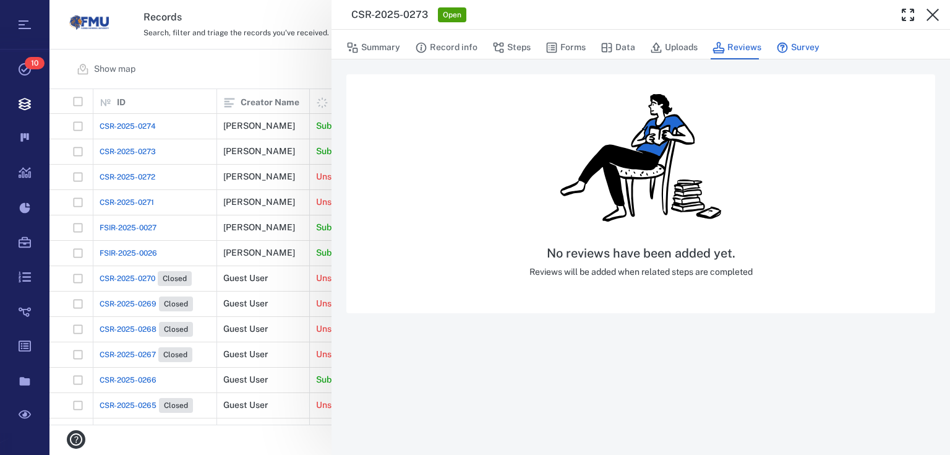
click at [783, 44] on icon "button" at bounding box center [782, 48] width 11 height 11
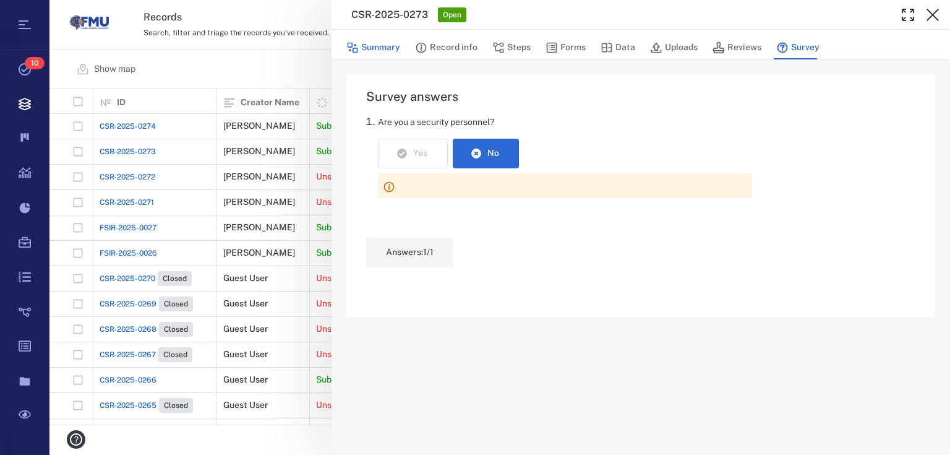
click at [365, 46] on button "Summary" at bounding box center [373, 48] width 54 height 24
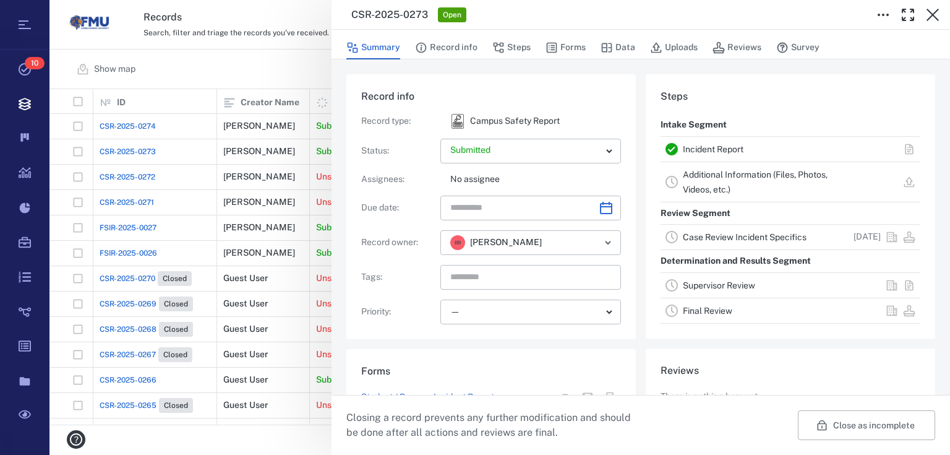
click at [731, 240] on link "Case Review Incident Specifics" at bounding box center [745, 237] width 124 height 10
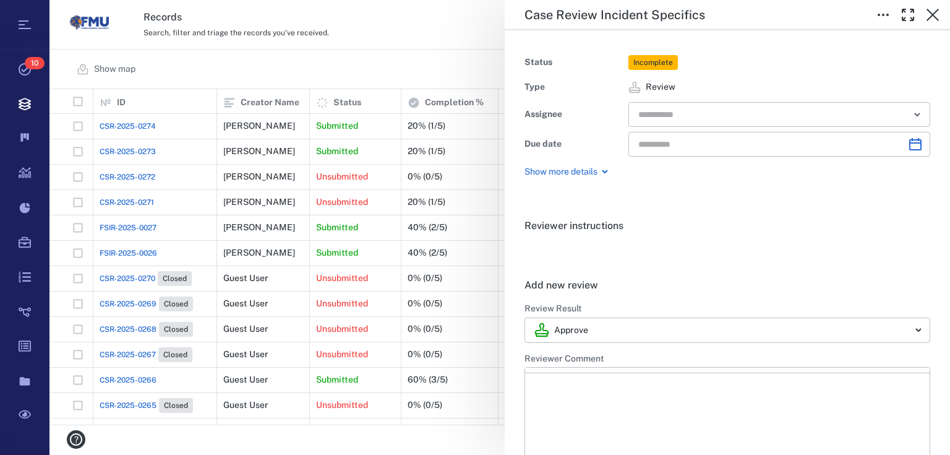
type input "**********"
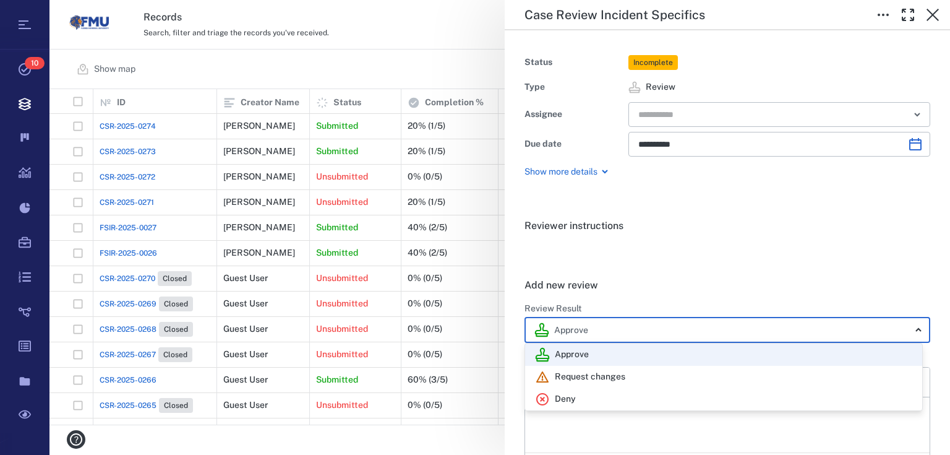
click at [912, 334] on body "Tasks 10 Records Boards Dashboard Reports Record types Guide steps Rules Form b…" at bounding box center [475, 227] width 950 height 455
click at [864, 265] on div at bounding box center [475, 227] width 950 height 455
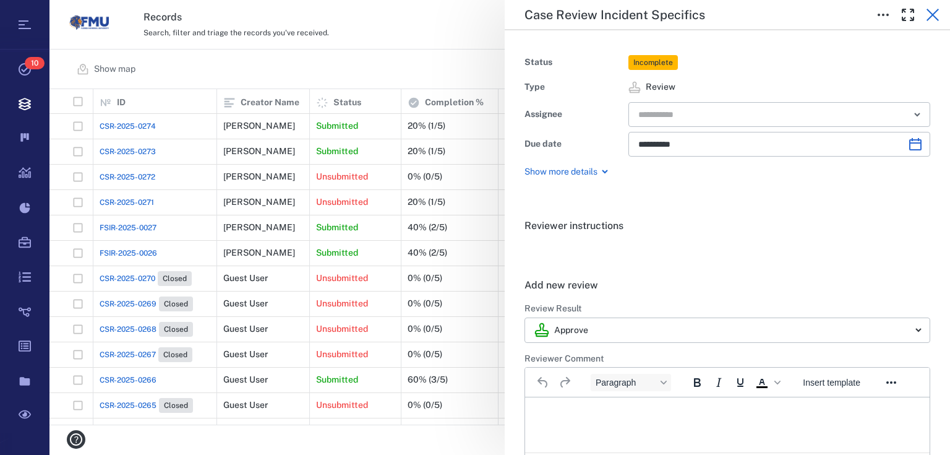
click at [931, 19] on icon "button" at bounding box center [932, 14] width 15 height 15
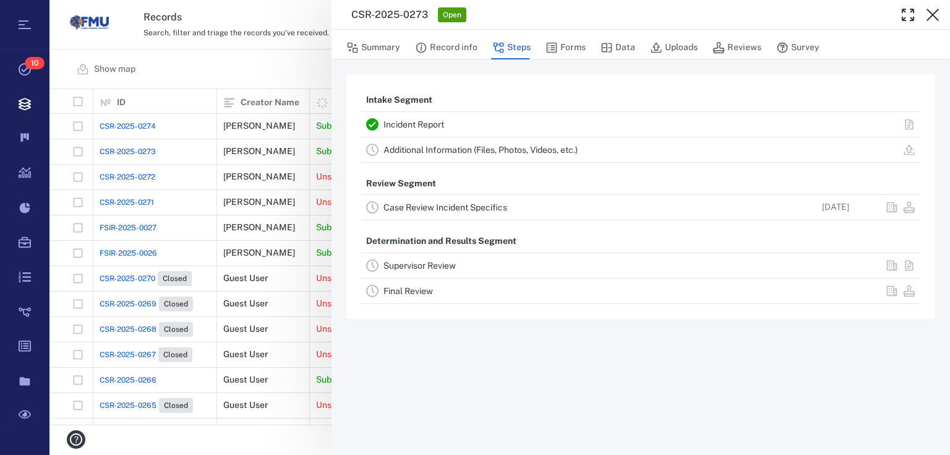
click at [453, 207] on link "Case Review Incident Specifics" at bounding box center [445, 207] width 124 height 10
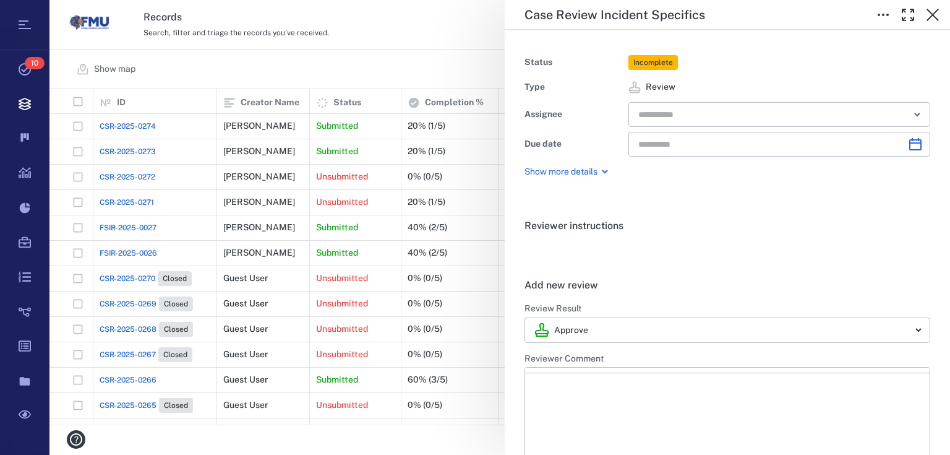
type input "**********"
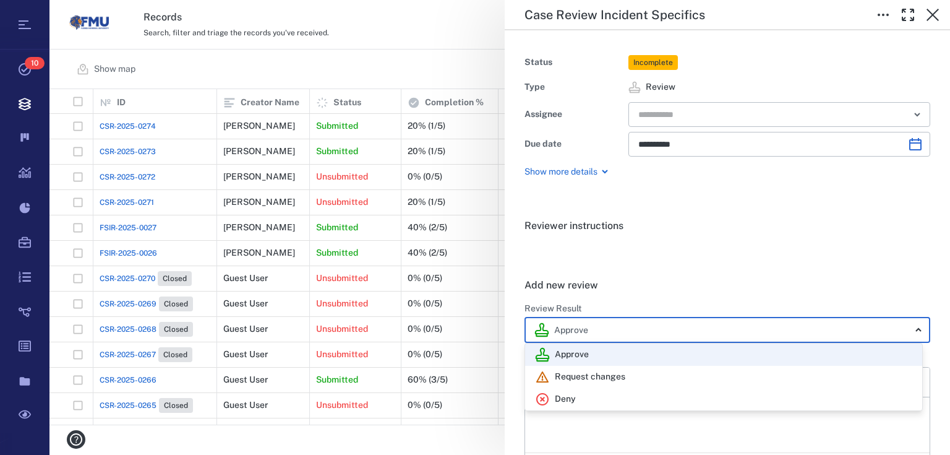
click at [879, 337] on body "Tasks 10 Records Boards Dashboard Reports Record types Guide steps Rules Form b…" at bounding box center [475, 227] width 950 height 455
click at [863, 283] on div at bounding box center [475, 227] width 950 height 455
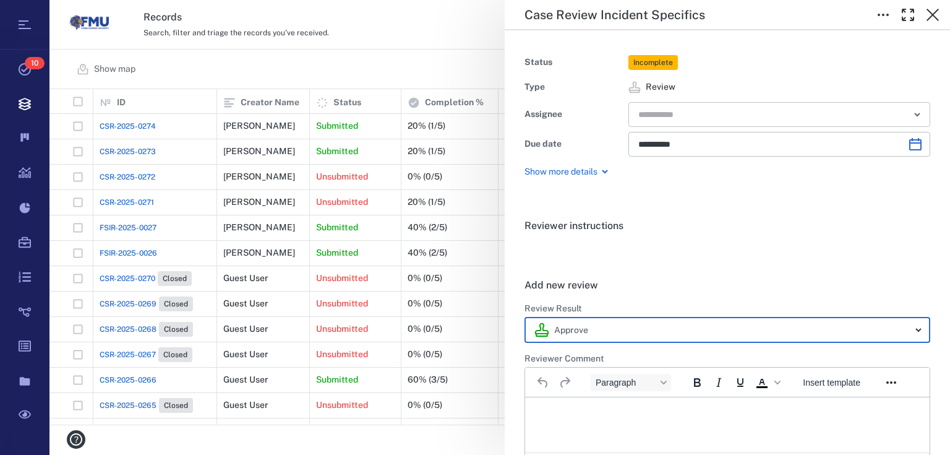
click at [910, 115] on icon "Open" at bounding box center [917, 114] width 15 height 15
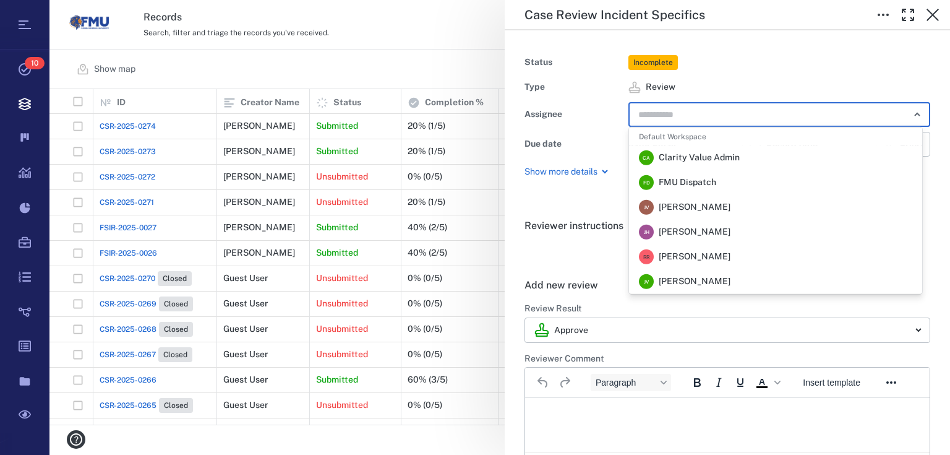
click at [700, 180] on span "FMU Dispatch" at bounding box center [688, 182] width 58 height 12
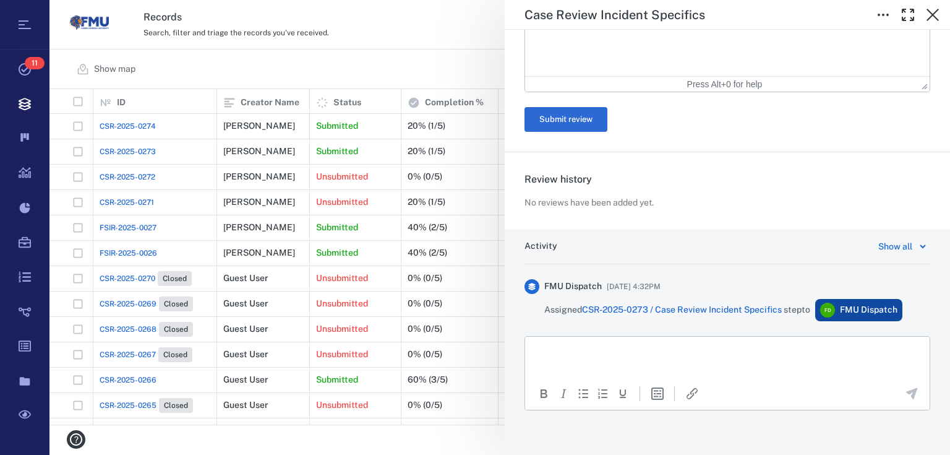
scroll to position [380, 0]
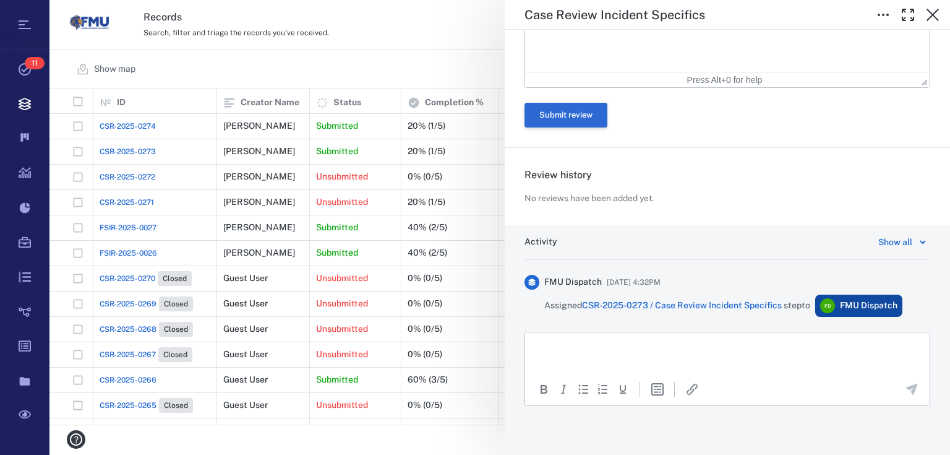
click at [565, 121] on button "Submit review" at bounding box center [565, 115] width 83 height 25
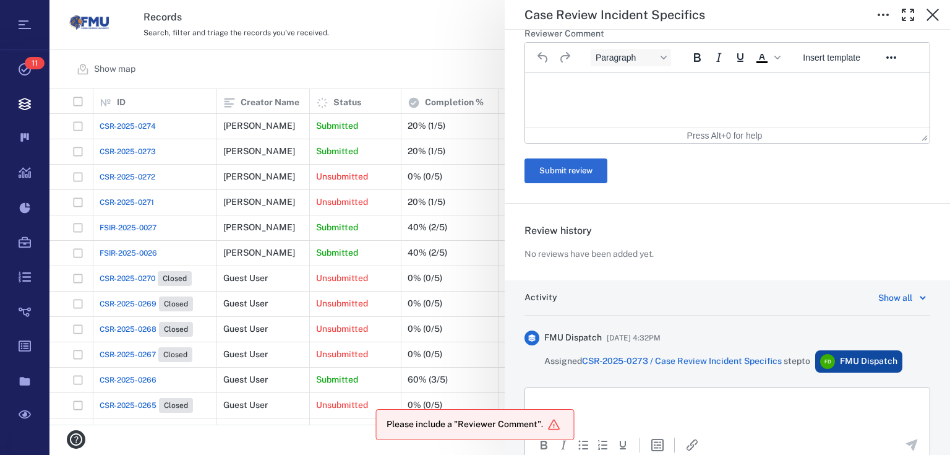
scroll to position [83, 0]
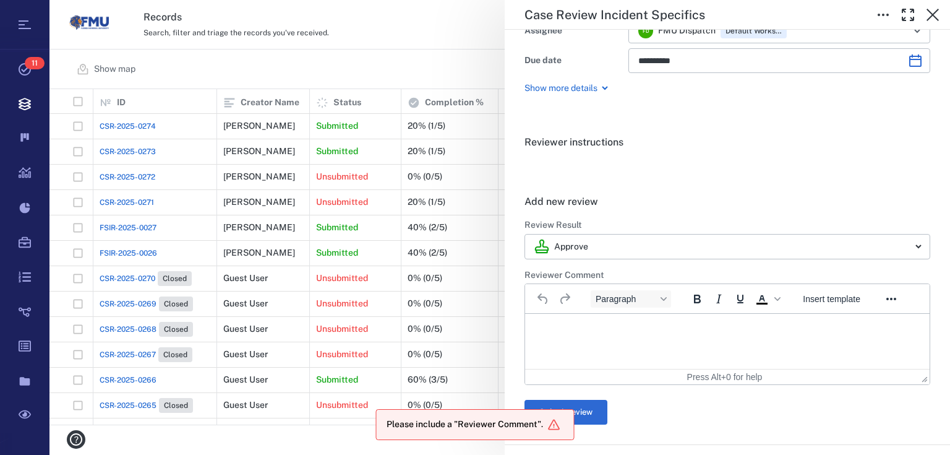
click at [628, 341] on html at bounding box center [727, 329] width 404 height 31
drag, startPoint x: 604, startPoint y: 416, endPoint x: 83, endPoint y: 37, distance: 643.2
click at [604, 416] on button "Submit review" at bounding box center [565, 412] width 83 height 25
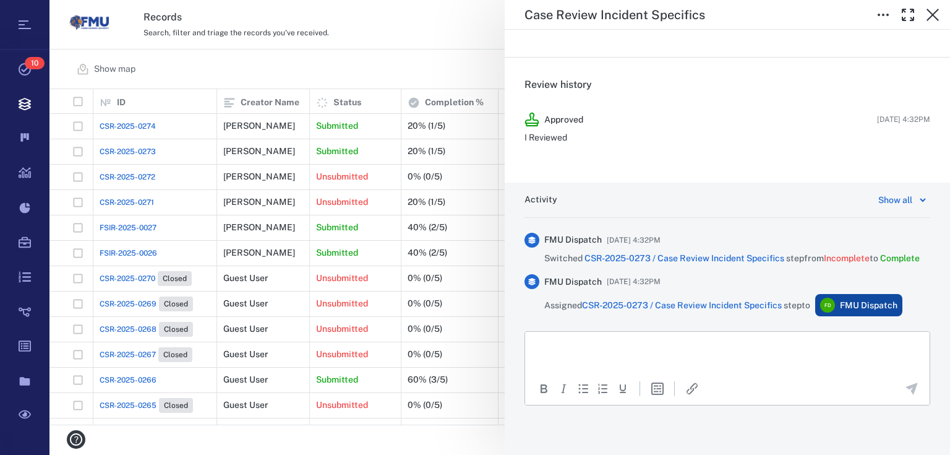
scroll to position [233, 0]
click at [935, 17] on icon "button" at bounding box center [932, 14] width 15 height 15
